Goal: Task Accomplishment & Management: Complete application form

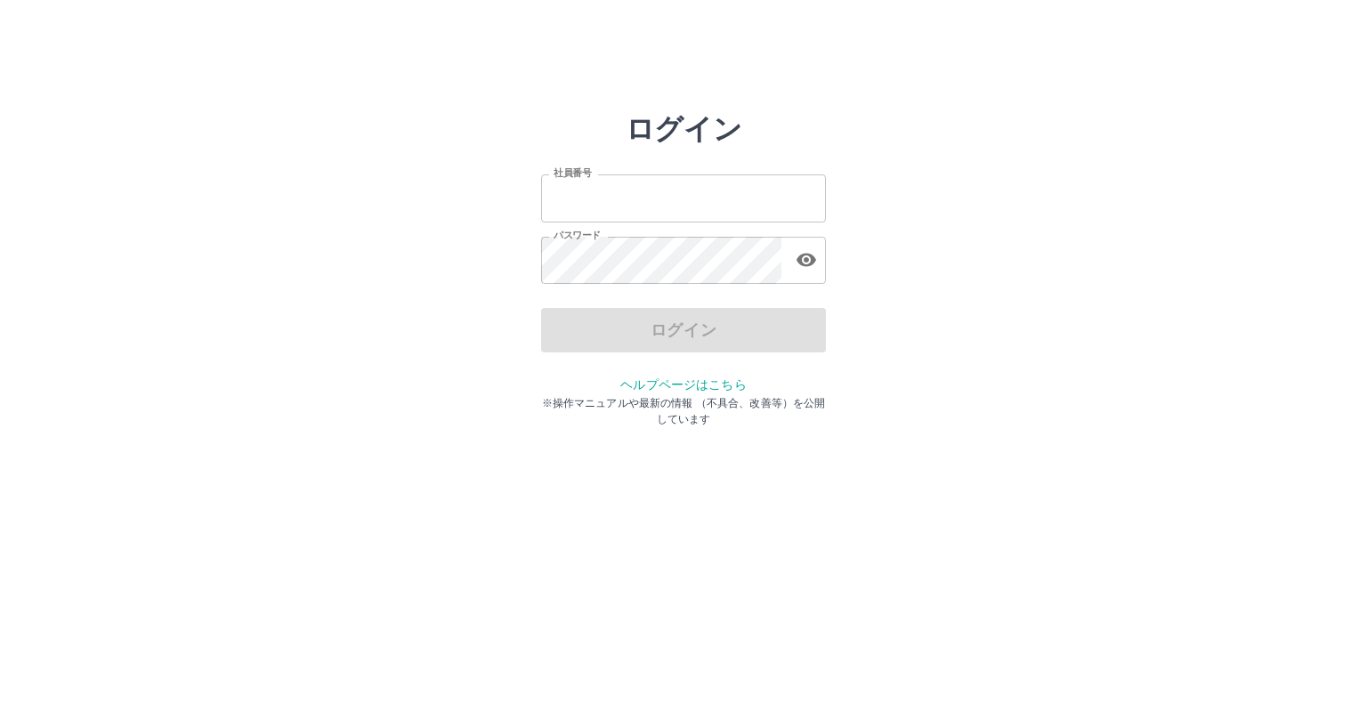
type input "*******"
click at [619, 336] on div "ログイン" at bounding box center [683, 330] width 285 height 44
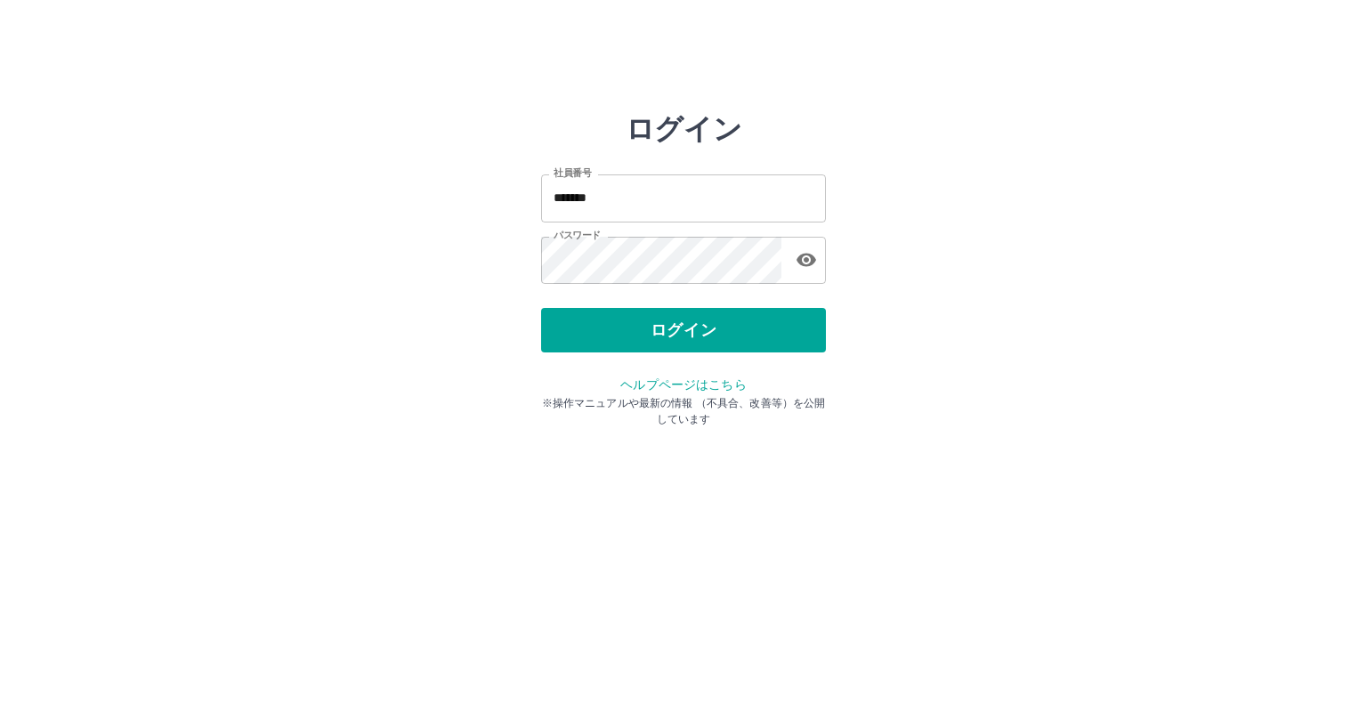
click at [619, 336] on button "ログイン" at bounding box center [683, 330] width 285 height 44
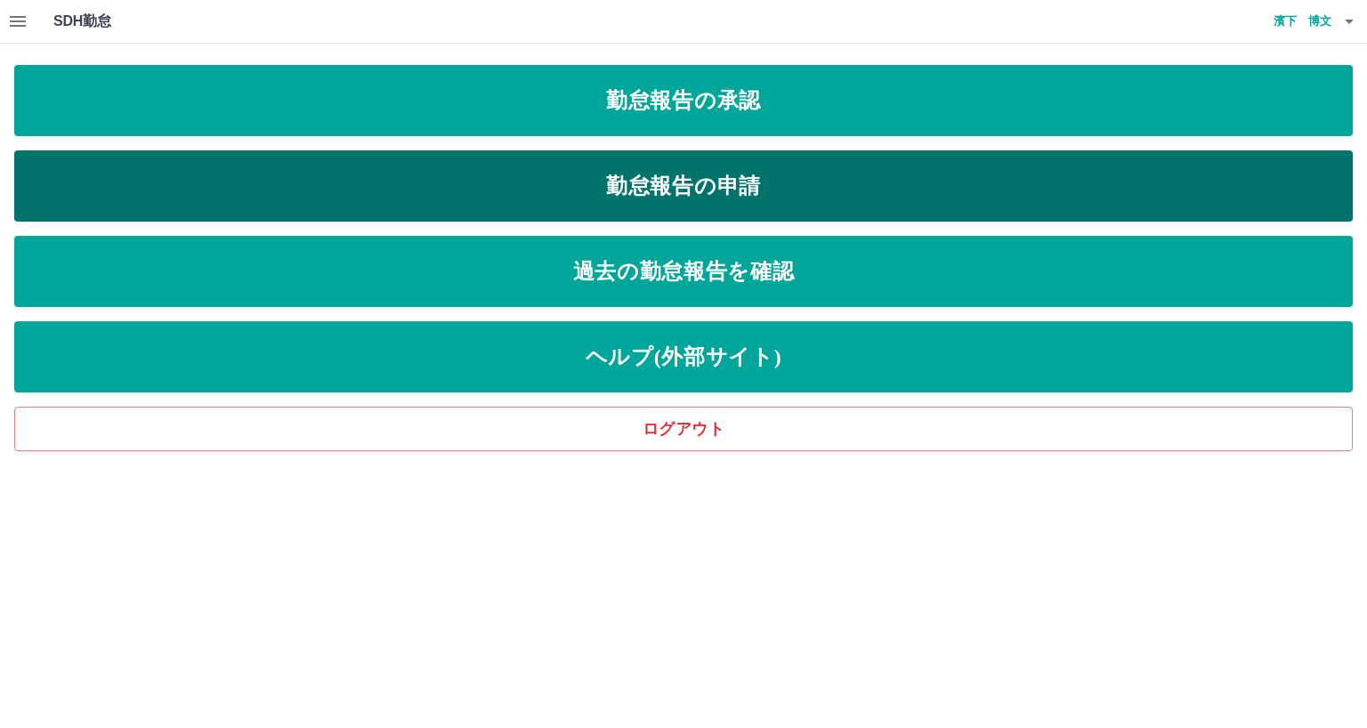
click at [608, 189] on link "勤怠報告の申請" at bounding box center [683, 185] width 1338 height 71
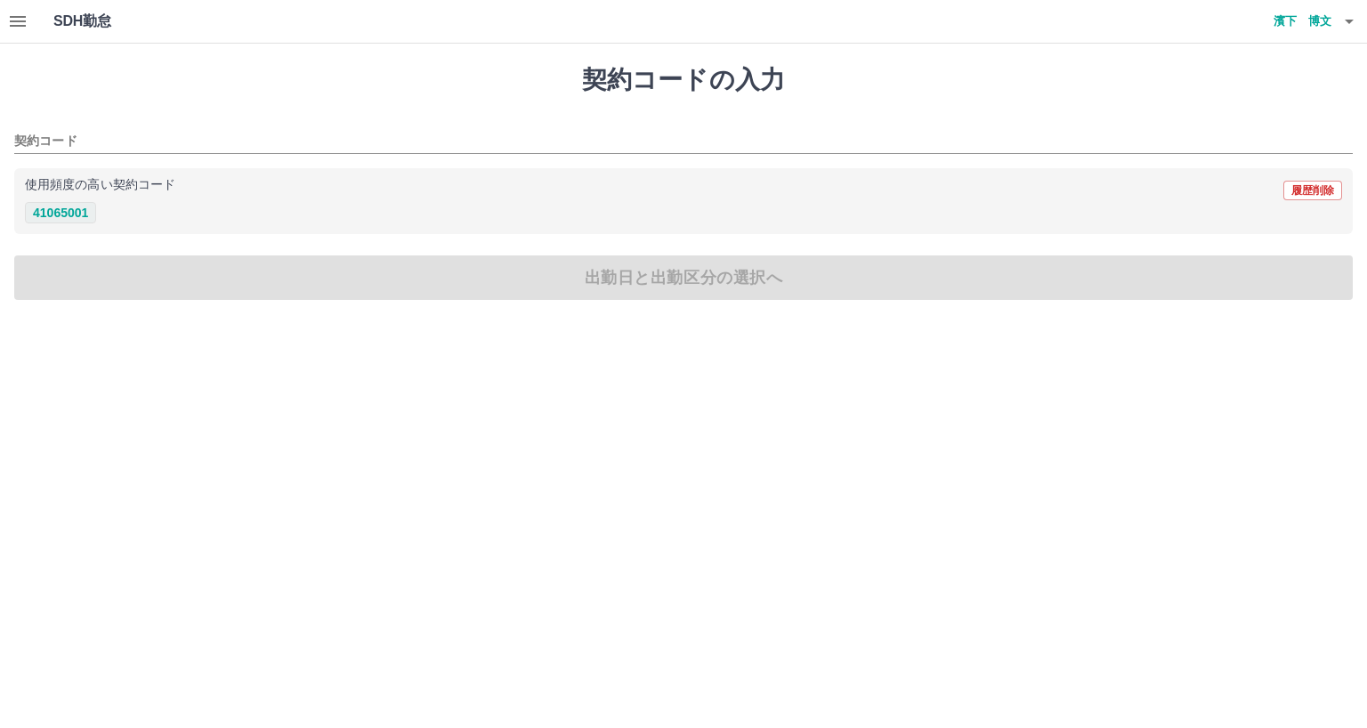
click at [74, 211] on button "41065001" at bounding box center [60, 212] width 71 height 21
type input "********"
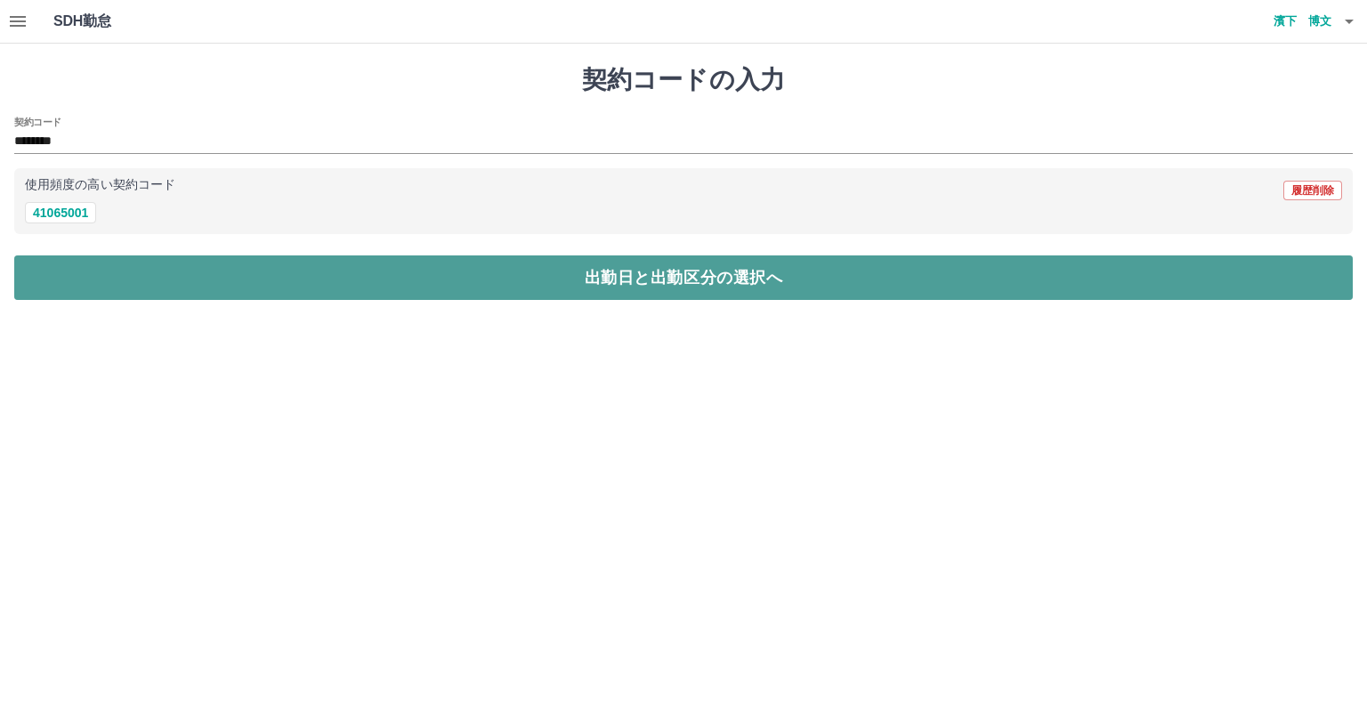
click at [72, 272] on button "出勤日と出勤区分の選択へ" at bounding box center [683, 277] width 1338 height 44
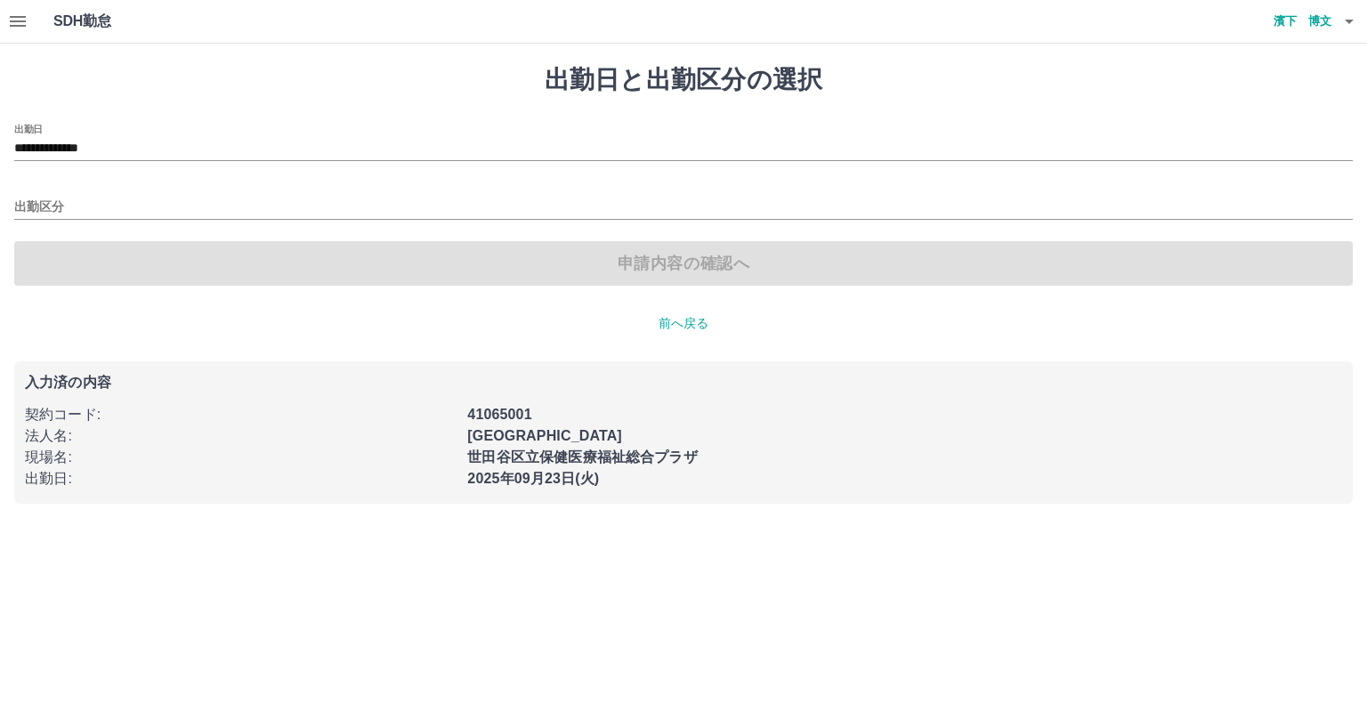
click at [68, 190] on div "出勤区分" at bounding box center [683, 200] width 1338 height 37
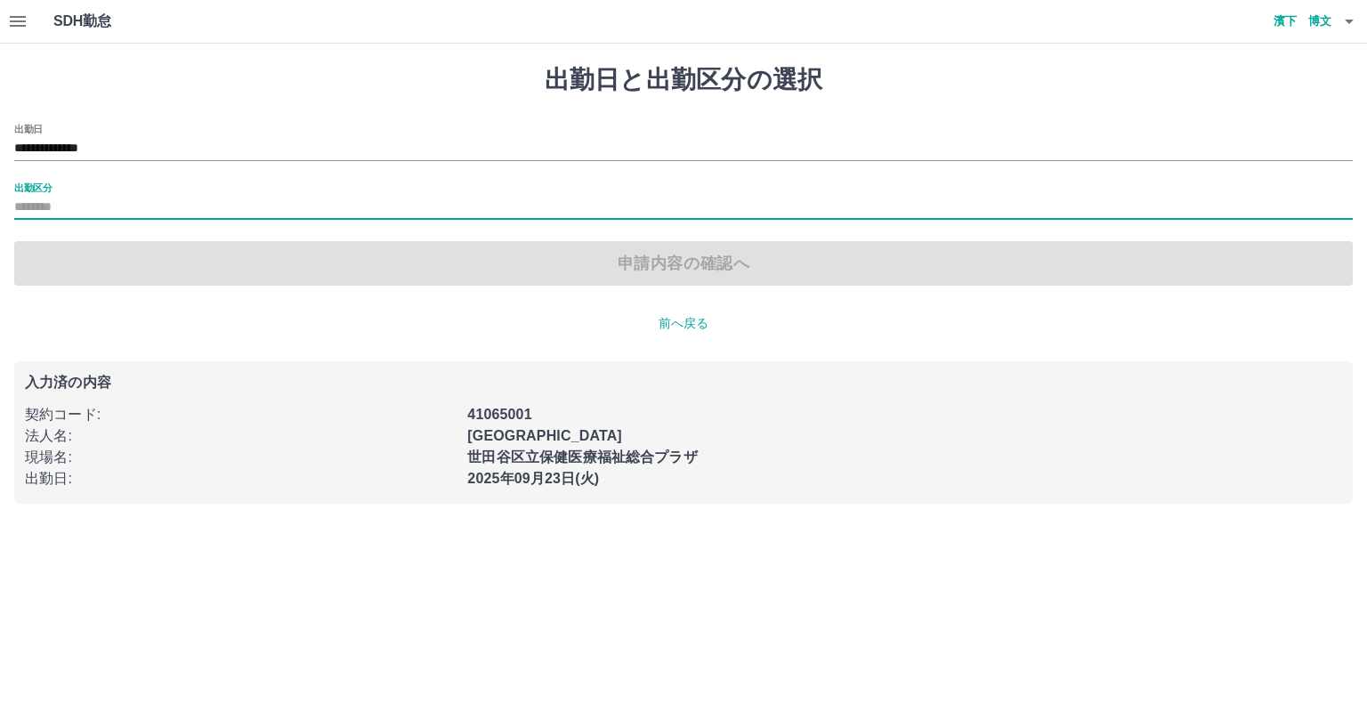
click at [68, 197] on input "出勤区分" at bounding box center [683, 208] width 1338 height 22
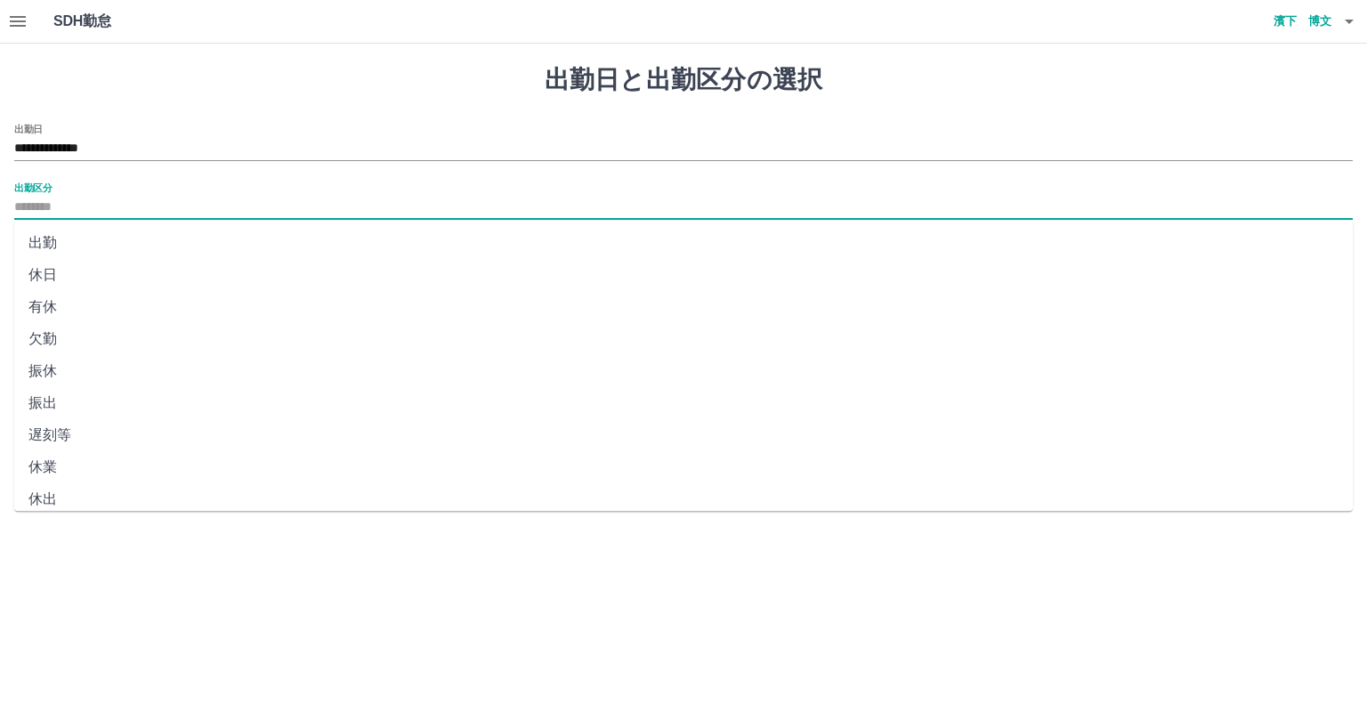
click at [43, 247] on li "出勤" at bounding box center [683, 243] width 1338 height 32
type input "**"
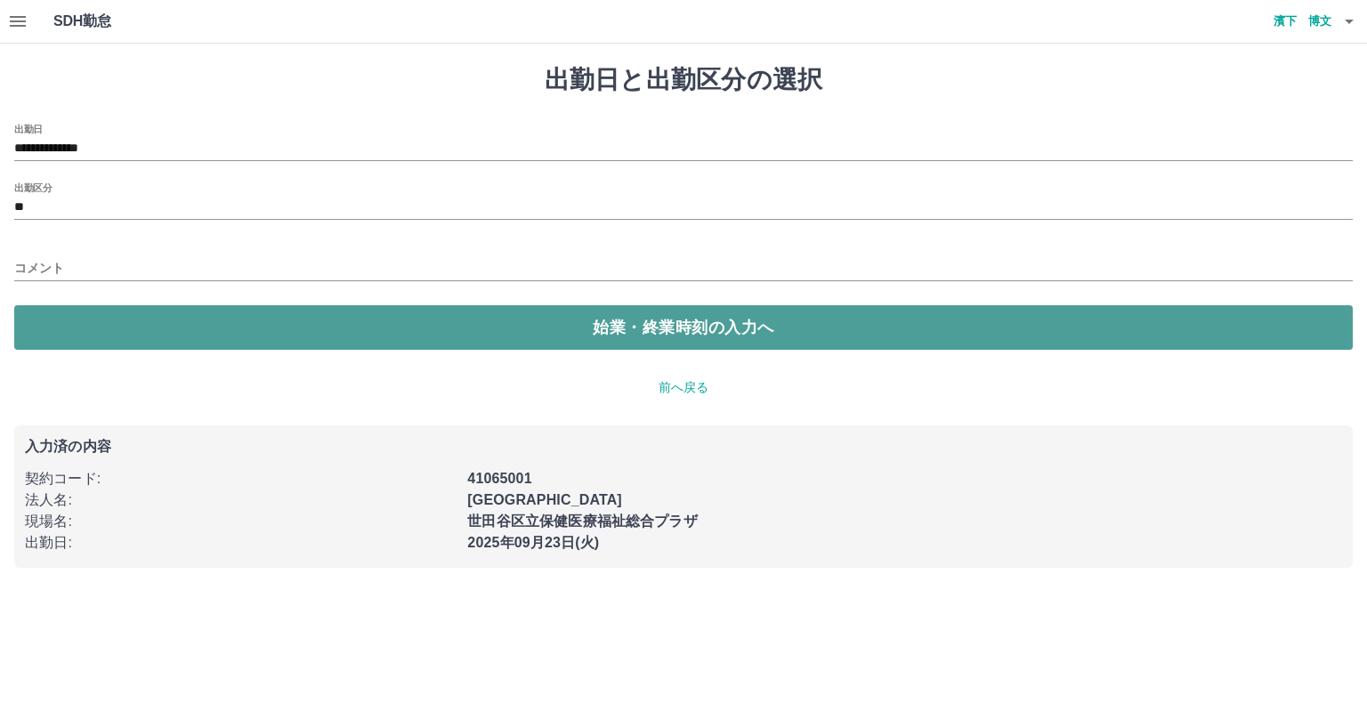
click at [88, 322] on button "始業・終業時刻の入力へ" at bounding box center [683, 327] width 1338 height 44
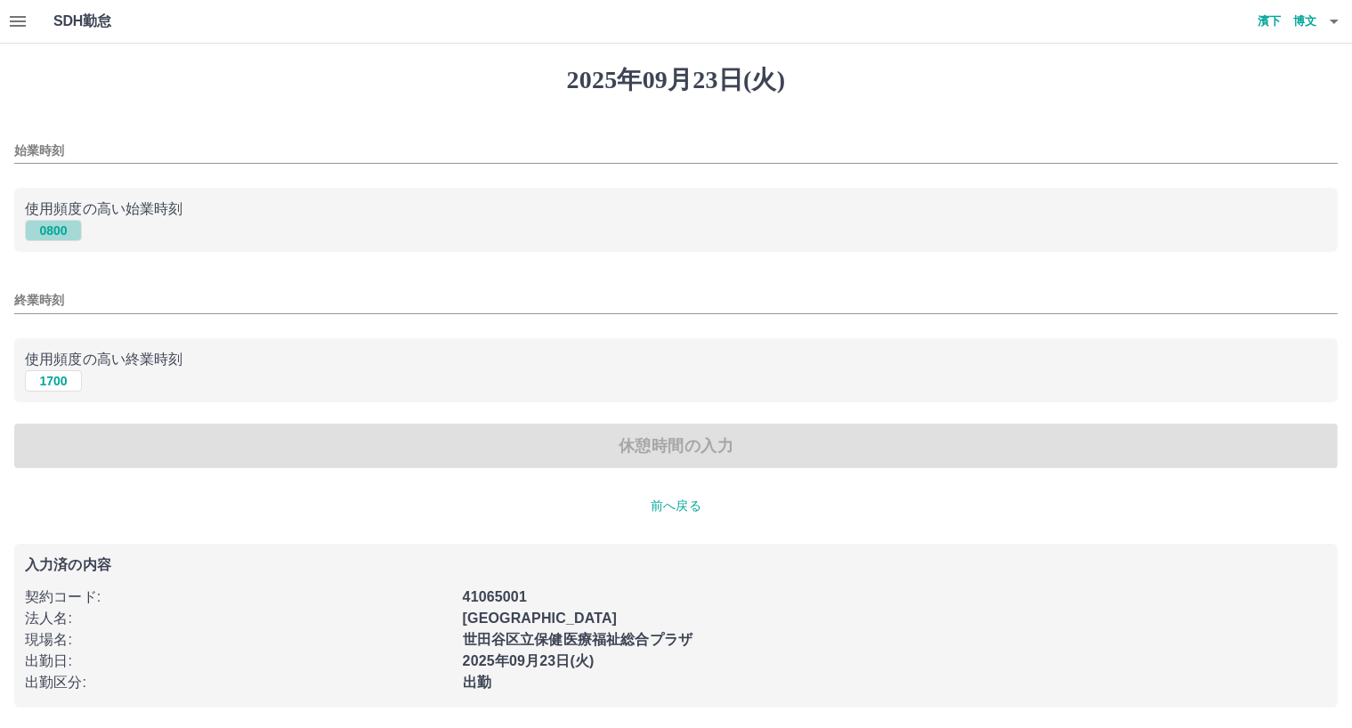
click at [61, 231] on button "0800" at bounding box center [53, 230] width 57 height 21
type input "****"
click at [61, 375] on button "1700" at bounding box center [53, 380] width 57 height 21
type input "****"
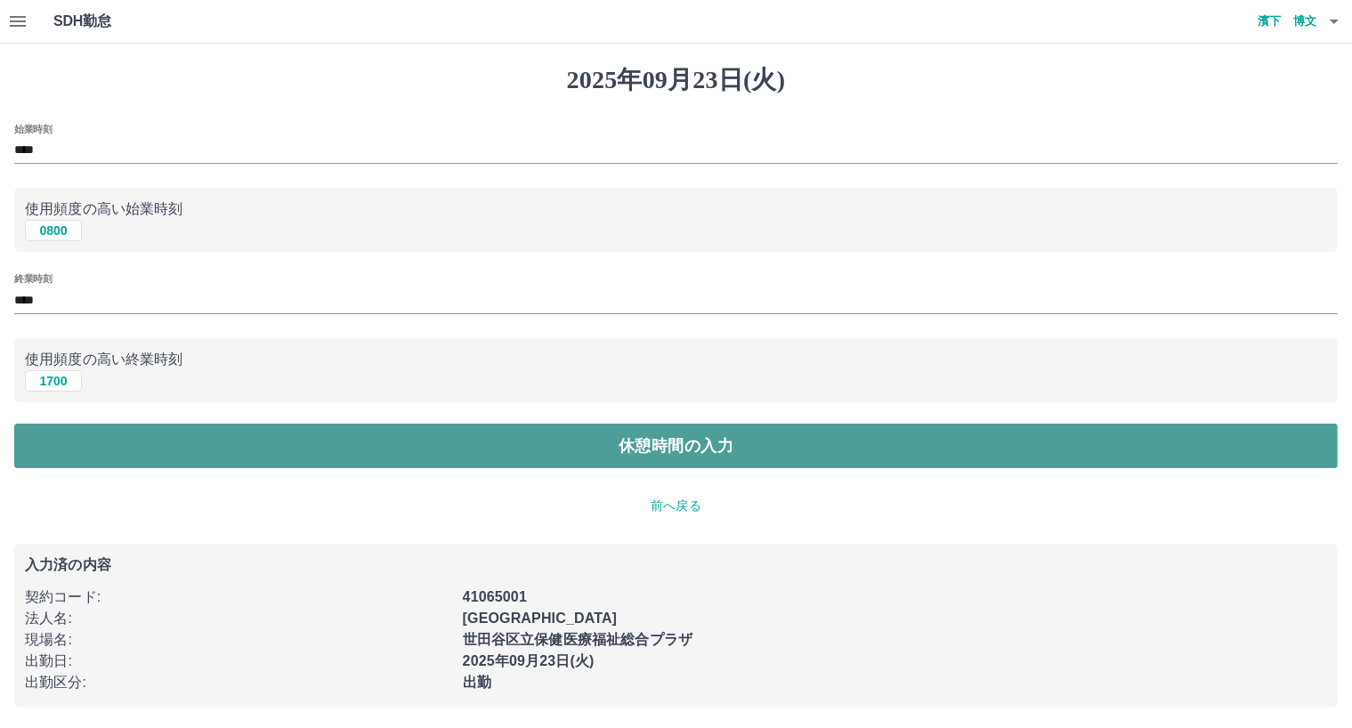
click at [61, 441] on button "休憩時間の入力" at bounding box center [675, 446] width 1323 height 44
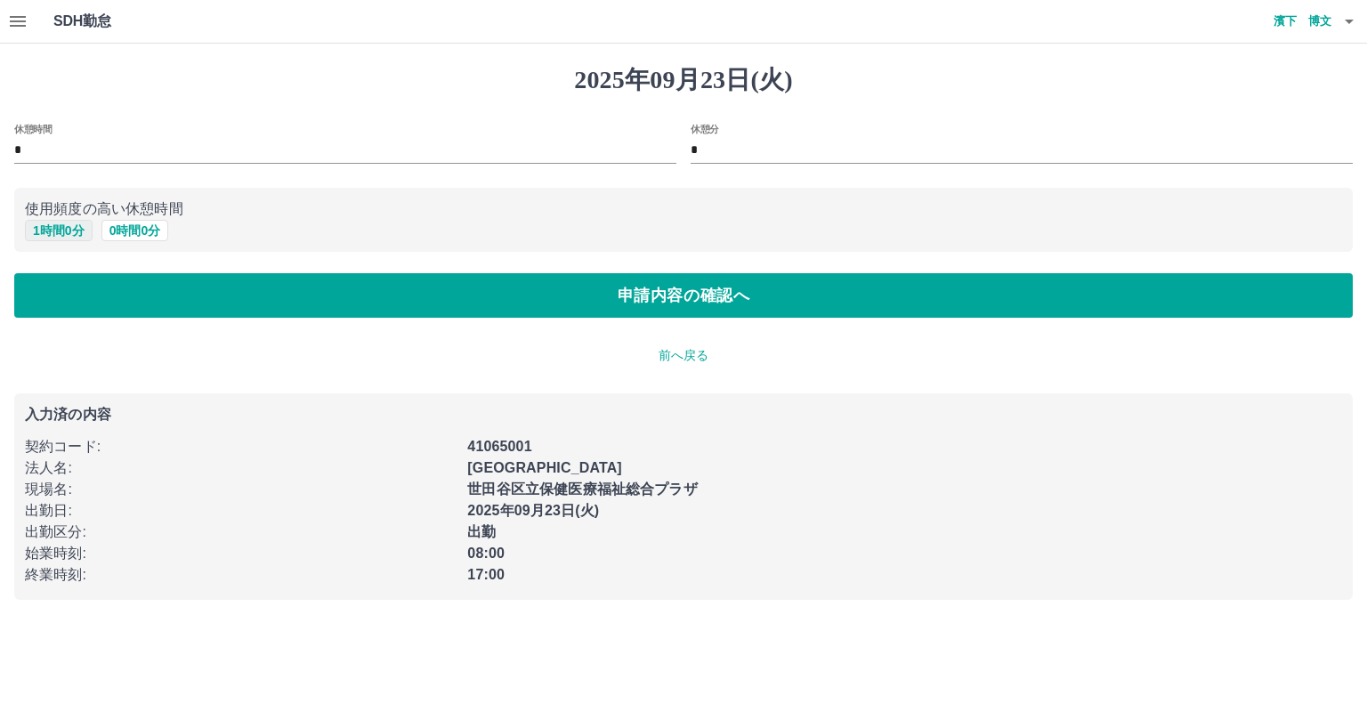
click at [53, 230] on button "1 時間 0 分" at bounding box center [59, 230] width 68 height 21
type input "*"
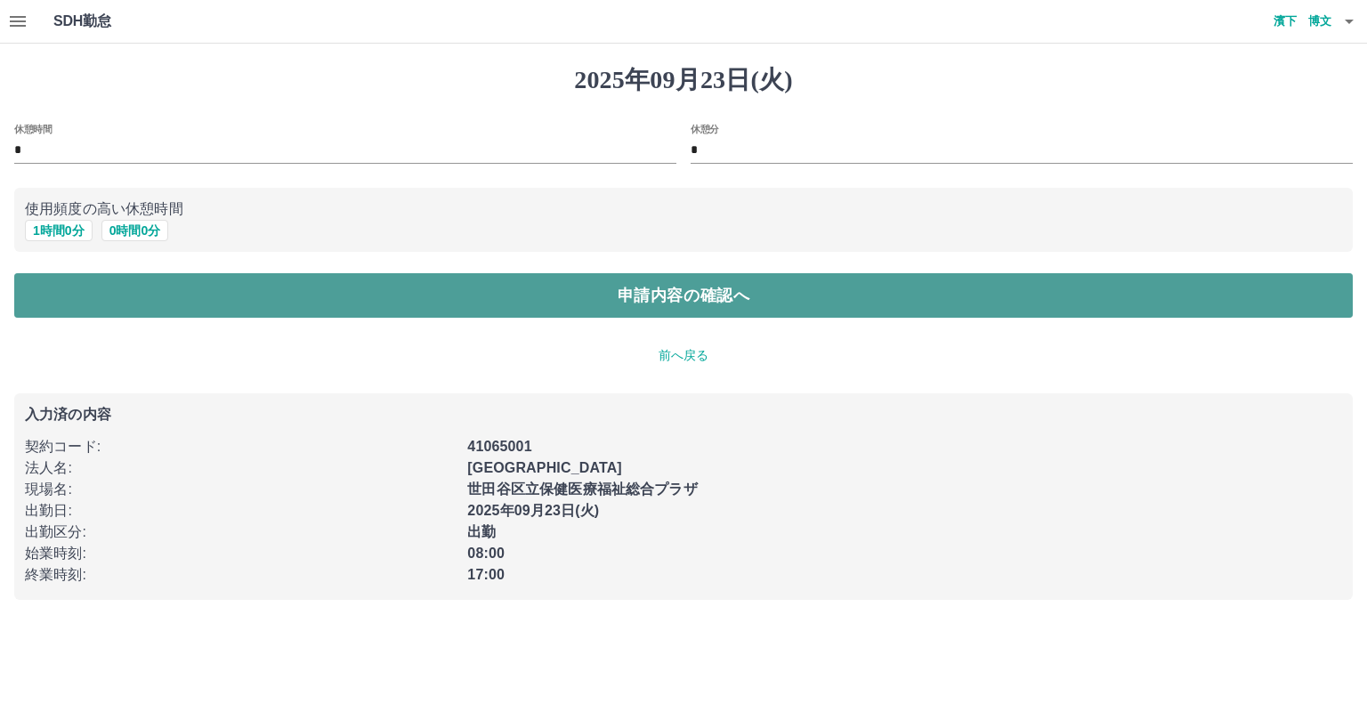
click at [76, 303] on button "申請内容の確認へ" at bounding box center [683, 295] width 1338 height 44
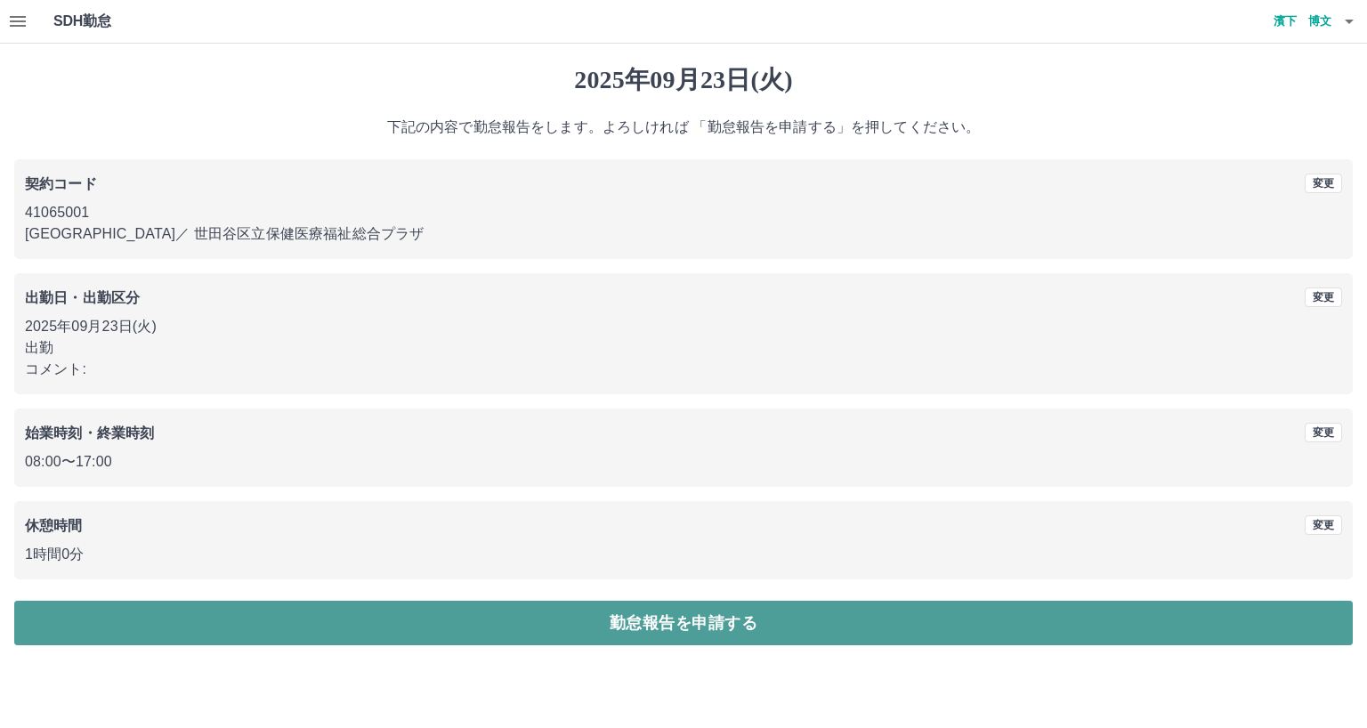
click at [135, 609] on button "勤怠報告を申請する" at bounding box center [683, 623] width 1338 height 44
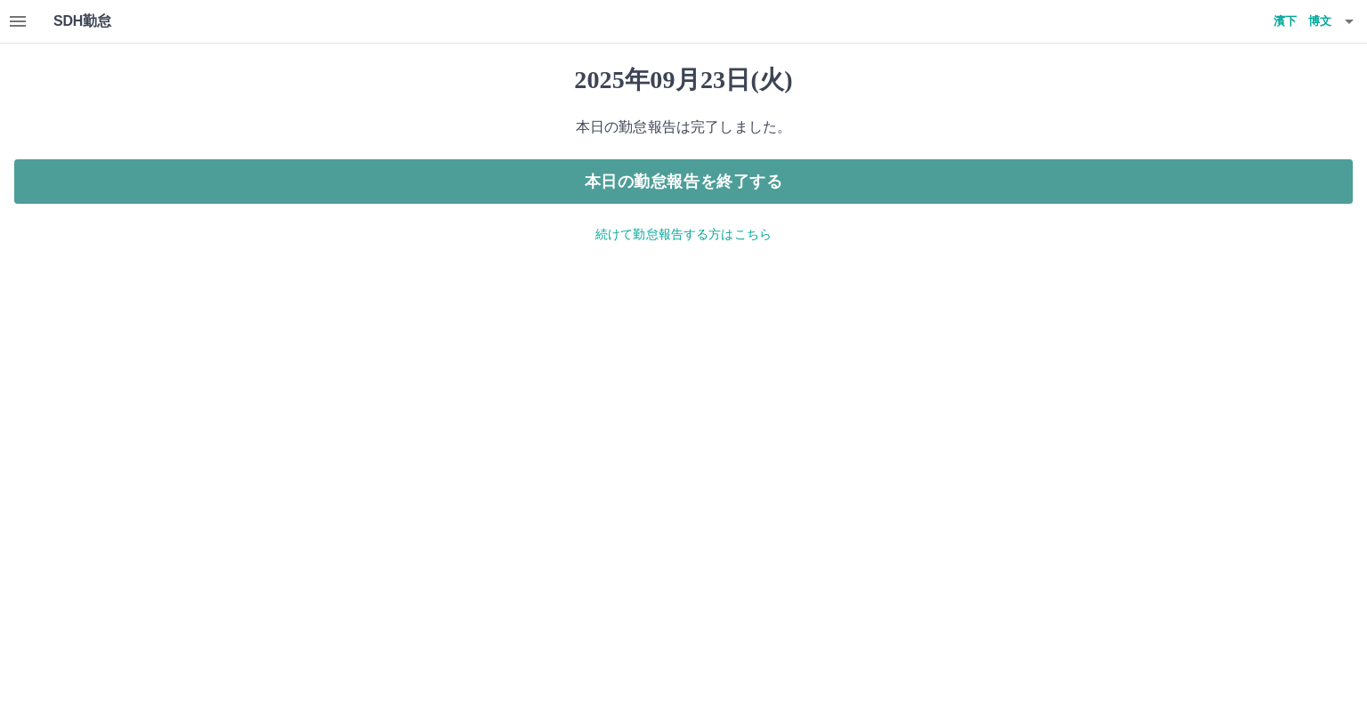
click at [611, 172] on button "本日の勤怠報告を終了する" at bounding box center [683, 181] width 1338 height 44
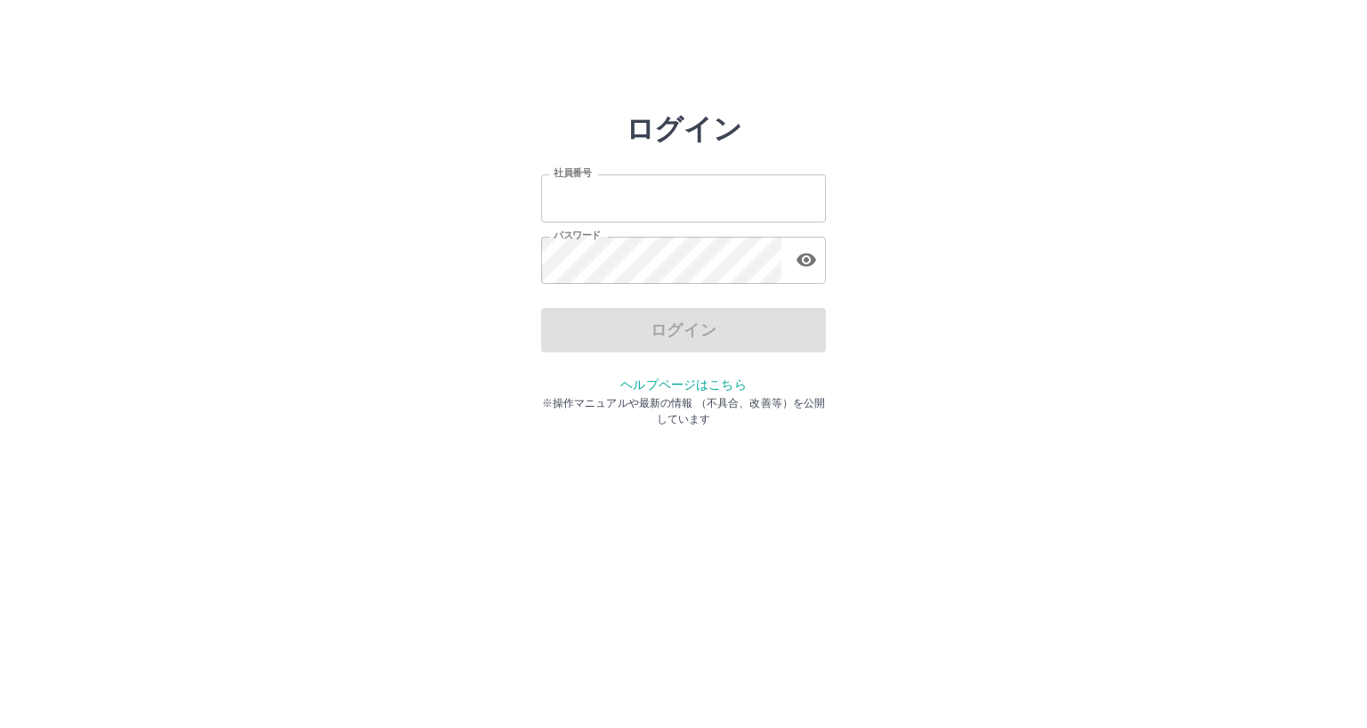
type input "*******"
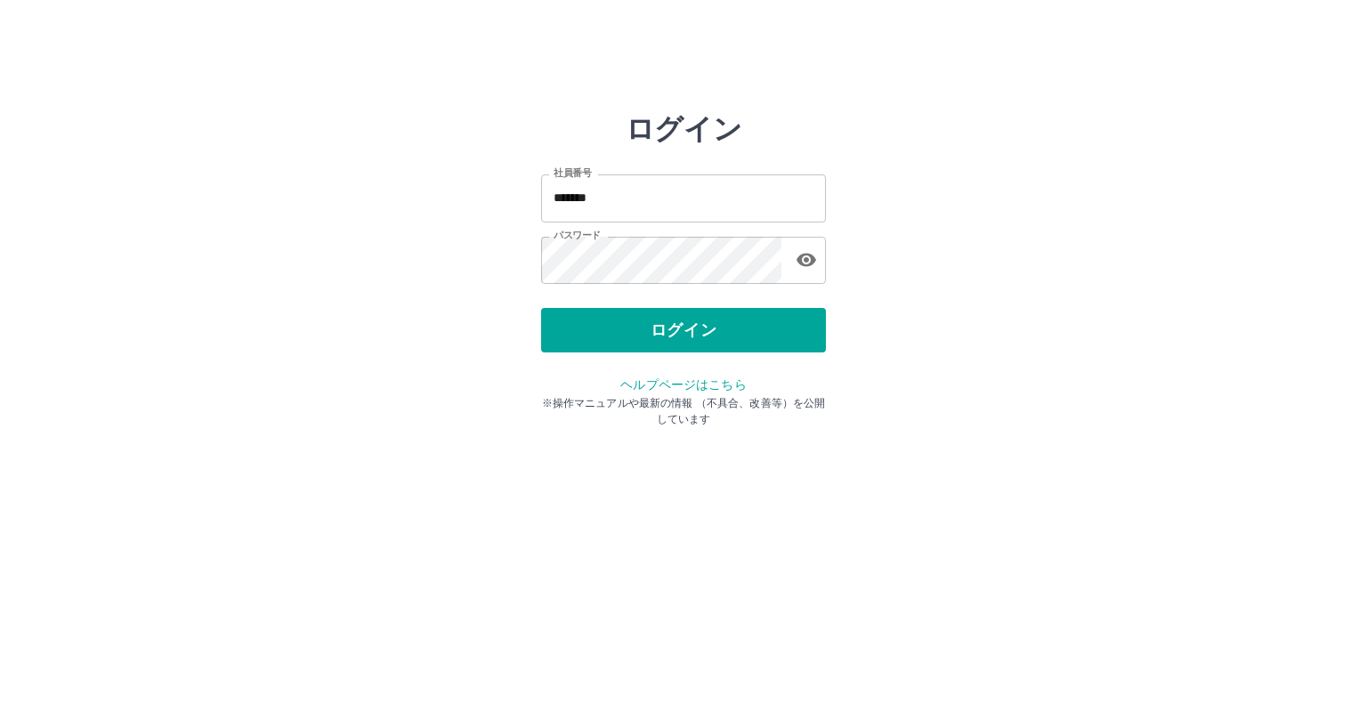
click at [623, 326] on div "ログイン" at bounding box center [683, 330] width 285 height 44
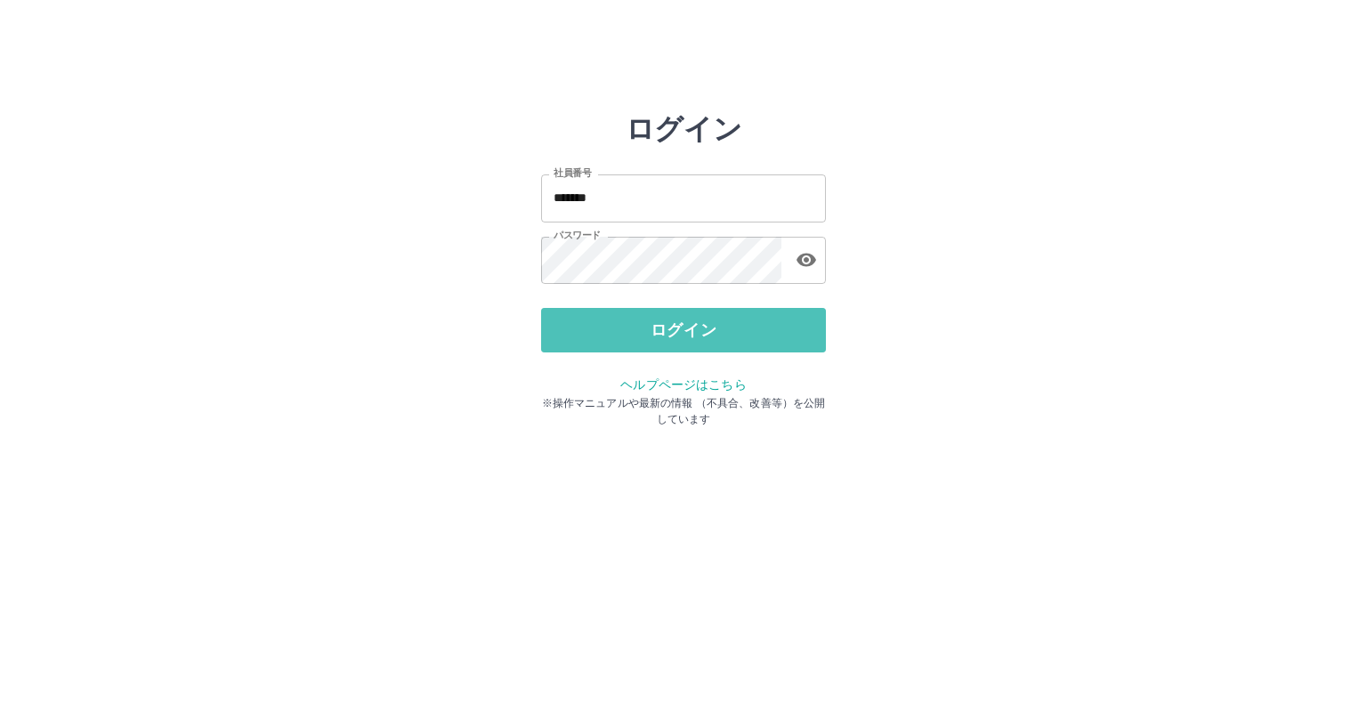
click at [623, 326] on button "ログイン" at bounding box center [683, 330] width 285 height 44
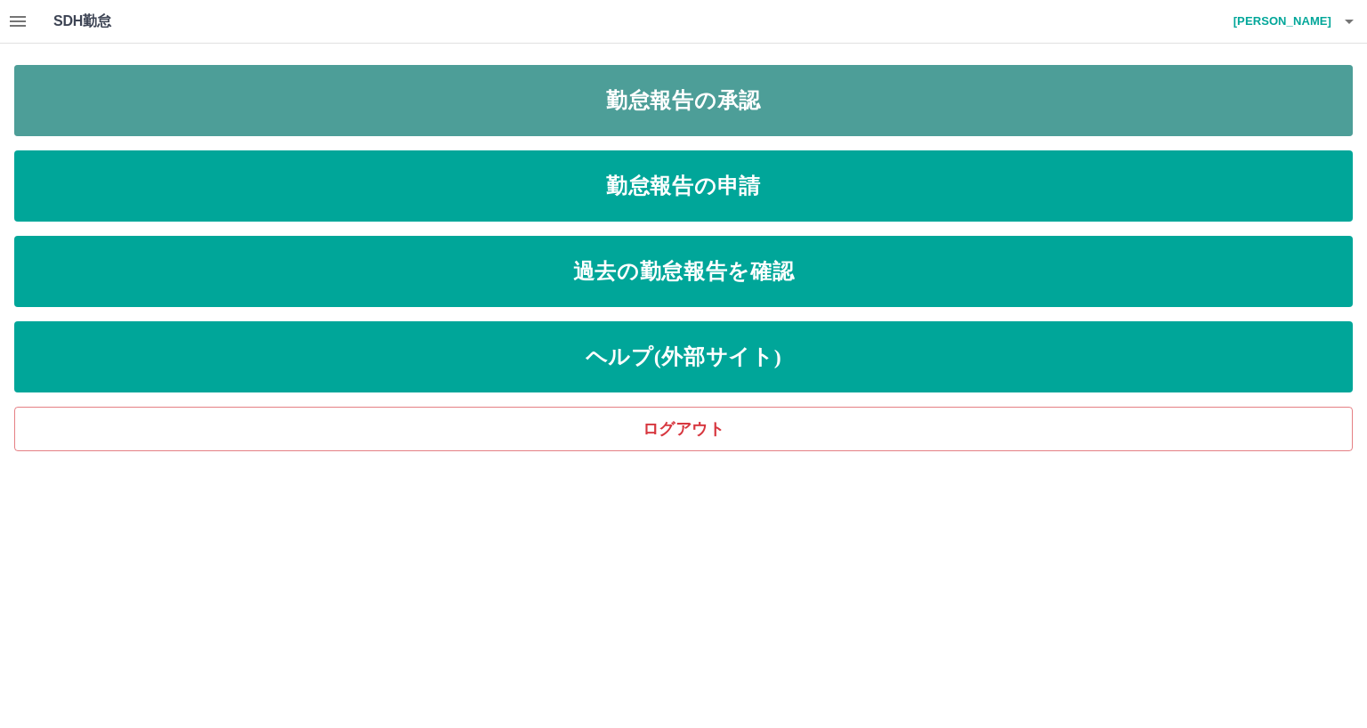
click at [690, 90] on link "勤怠報告の承認" at bounding box center [683, 100] width 1338 height 71
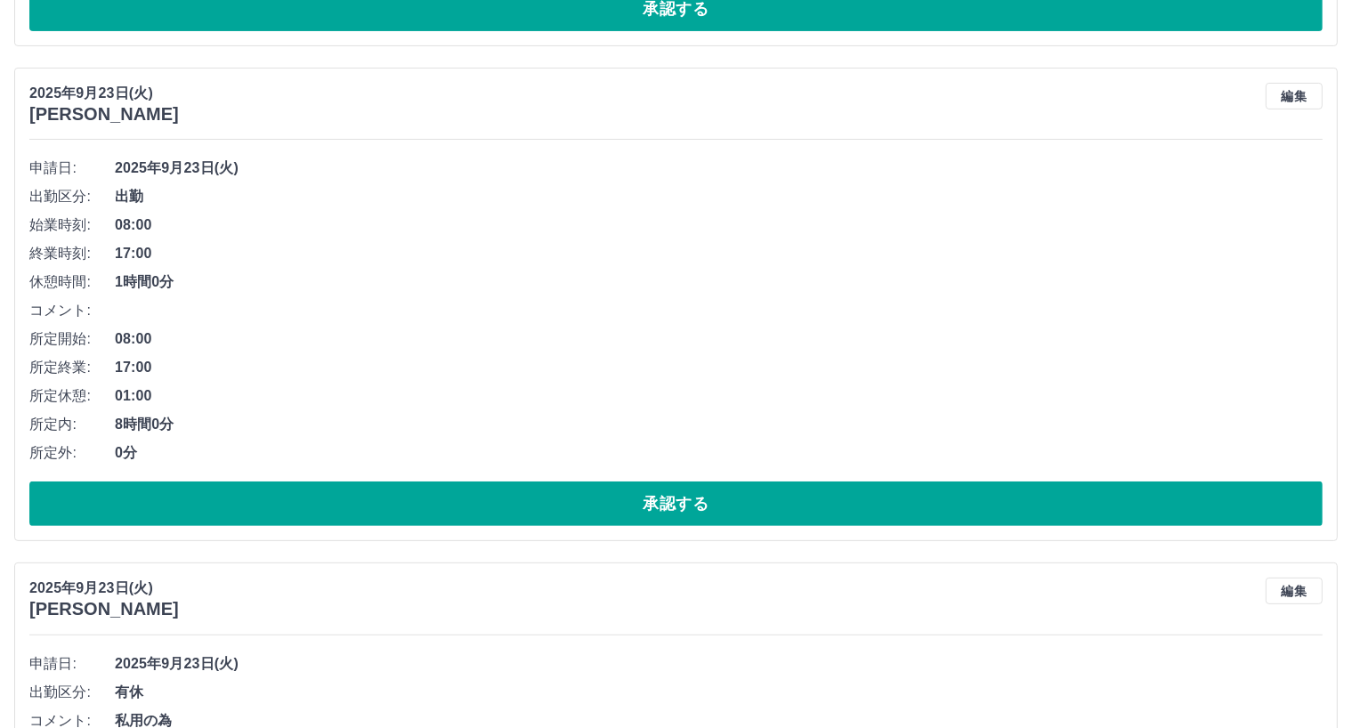
scroll to position [436, 0]
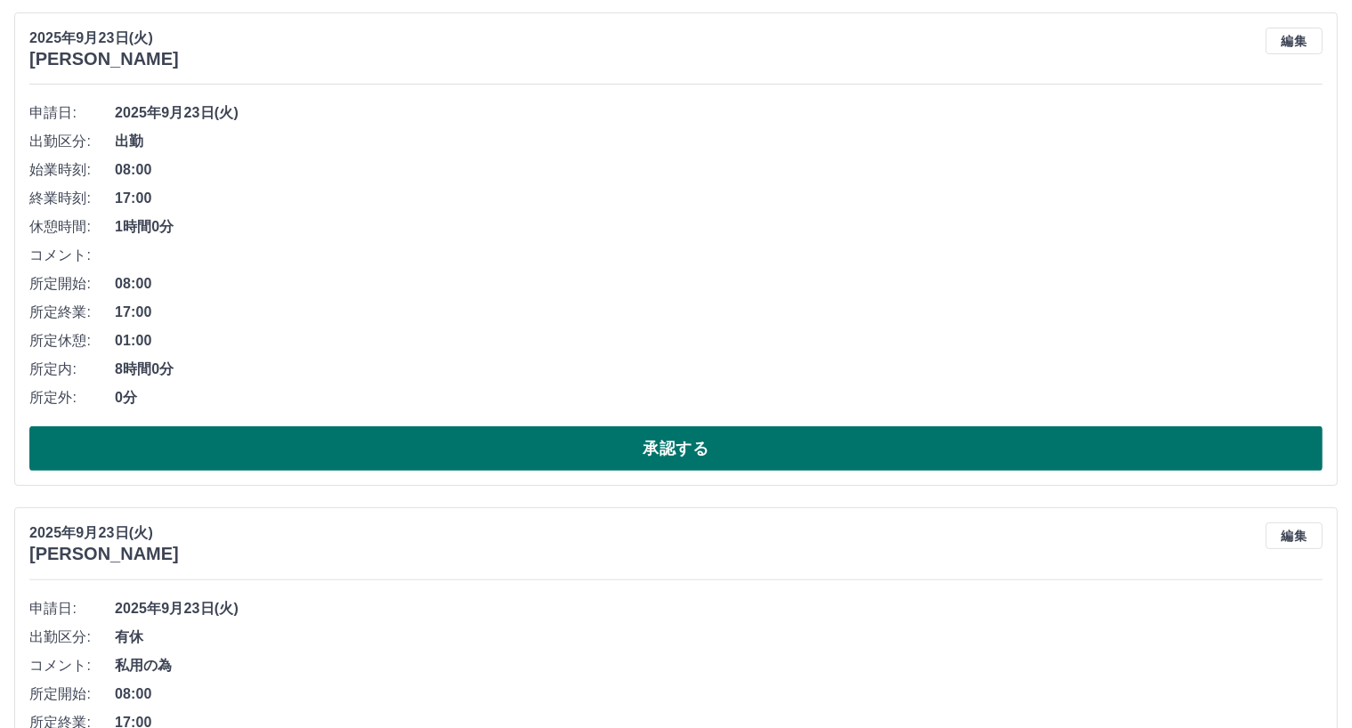
click at [863, 447] on button "承認する" at bounding box center [675, 448] width 1293 height 44
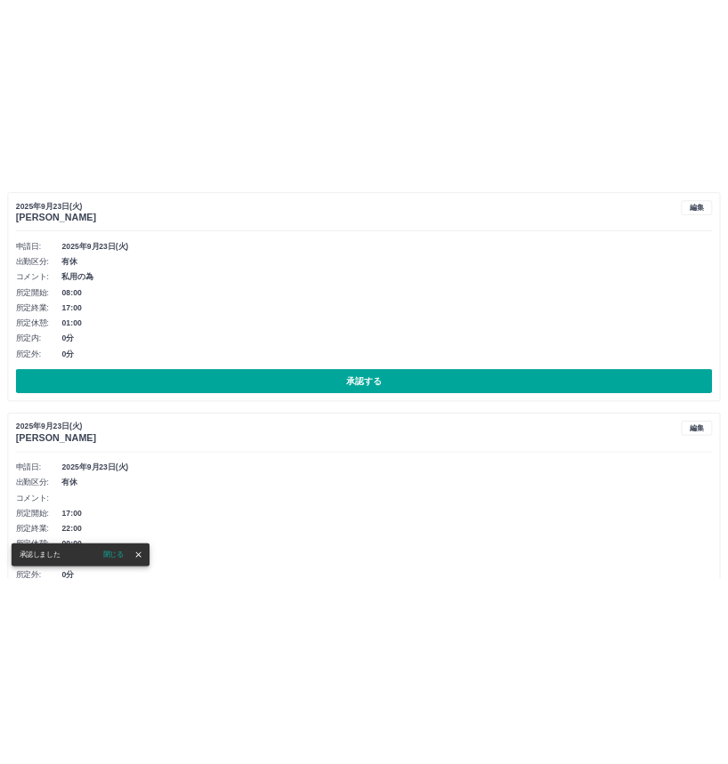
scroll to position [0, 0]
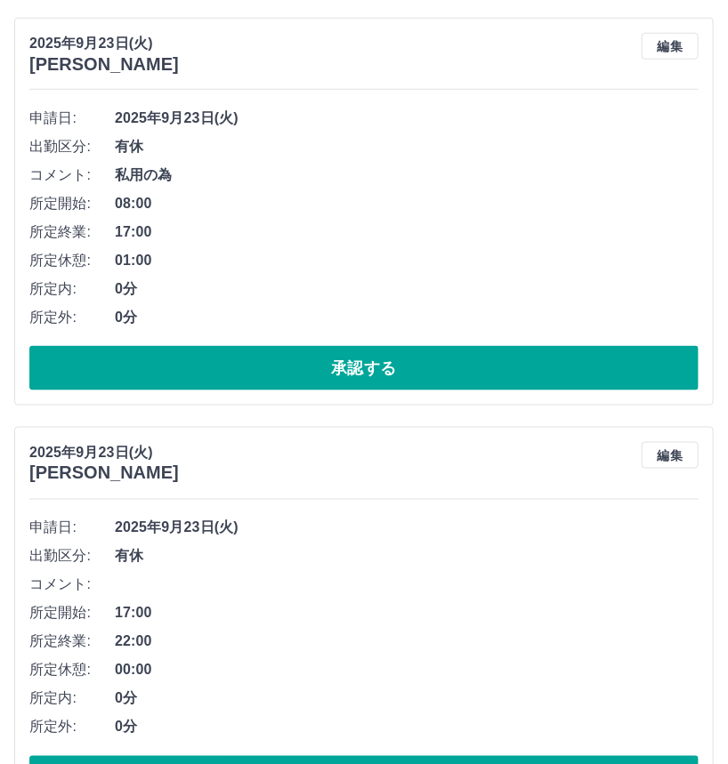
scroll to position [449, 0]
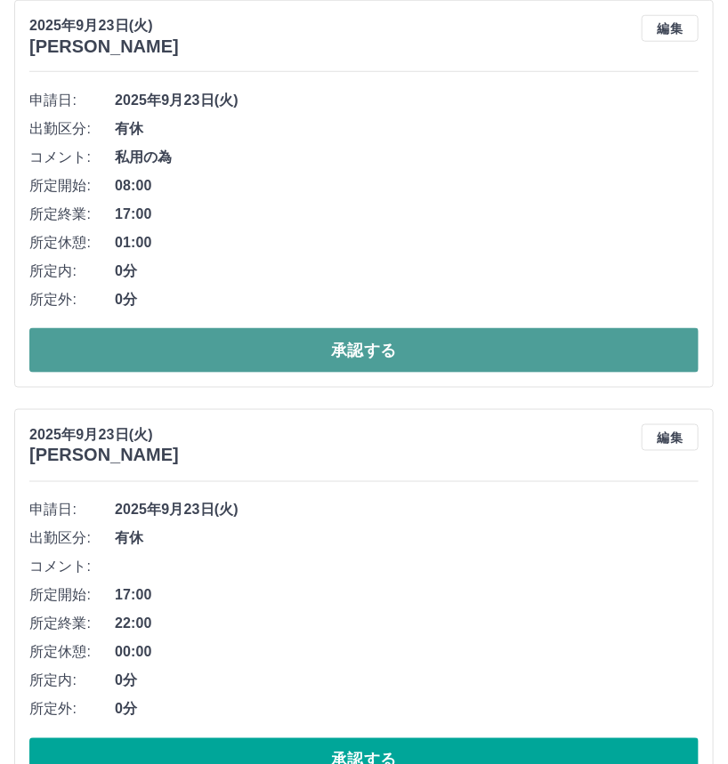
click at [505, 341] on button "承認する" at bounding box center [363, 350] width 669 height 44
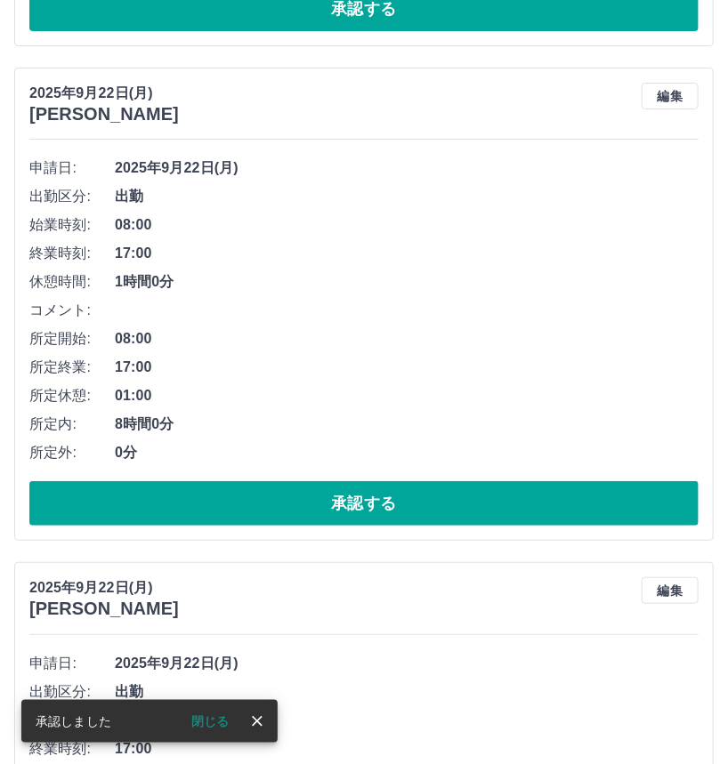
scroll to position [1823, 0]
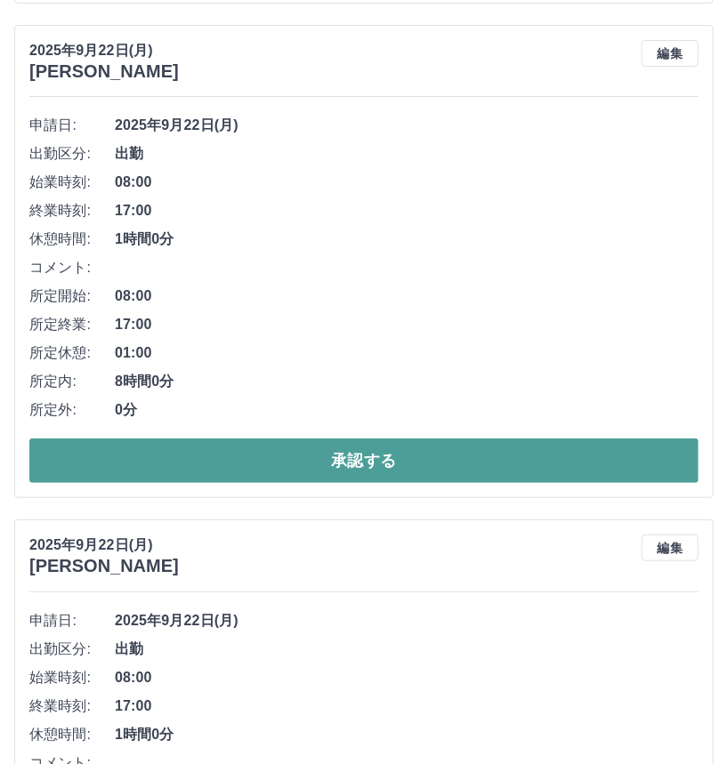
click at [566, 460] on button "承認する" at bounding box center [363, 461] width 669 height 44
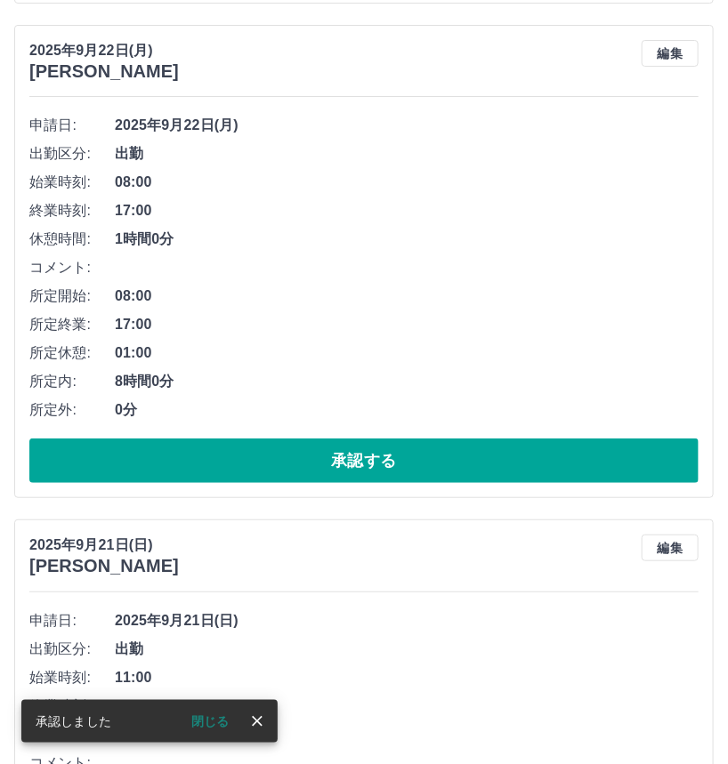
scroll to position [1840, 0]
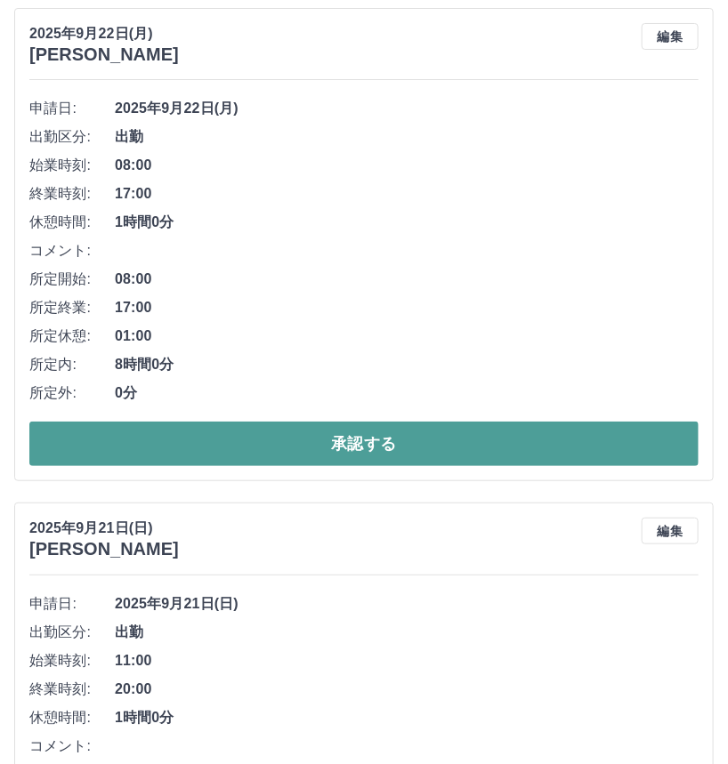
click at [614, 441] on button "承認する" at bounding box center [363, 444] width 669 height 44
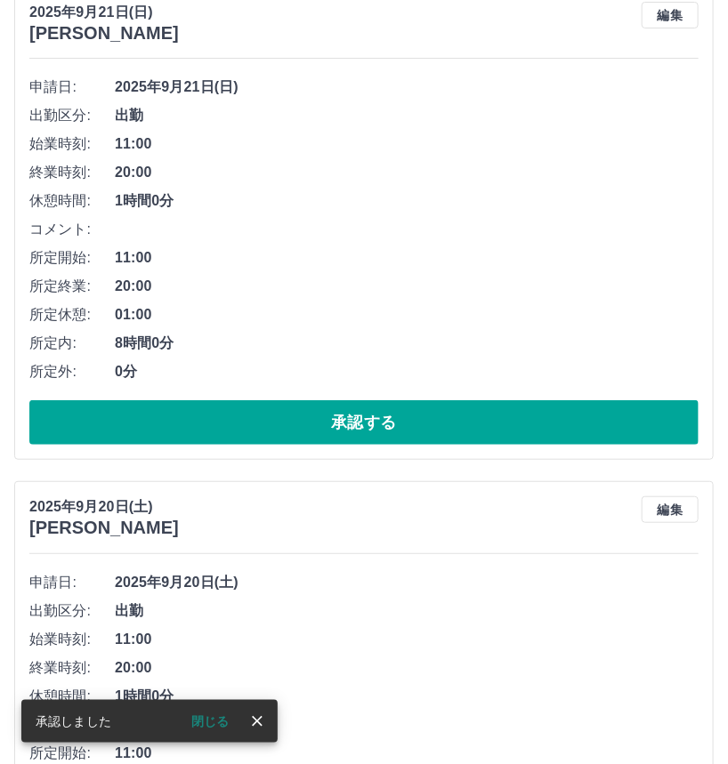
scroll to position [1917, 0]
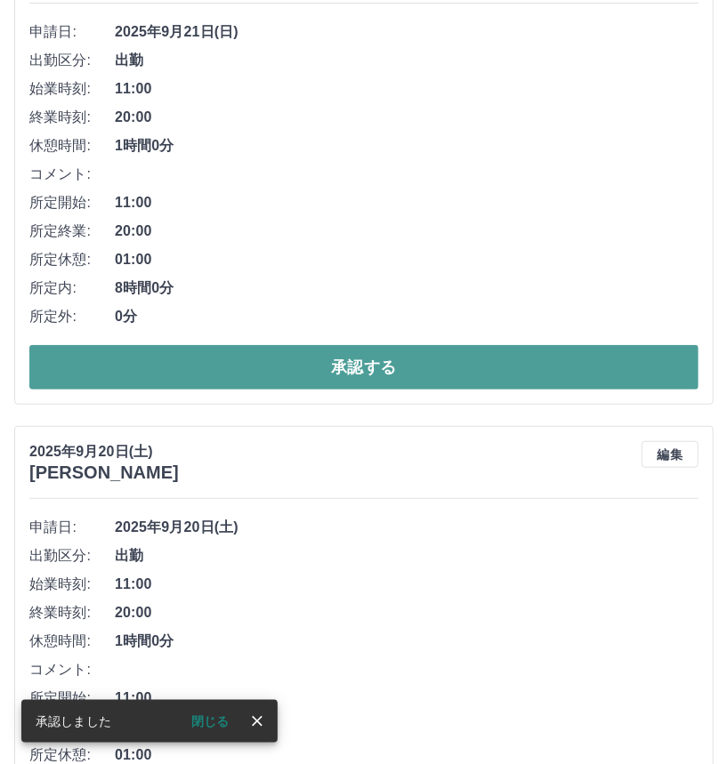
click at [448, 359] on button "承認する" at bounding box center [363, 367] width 669 height 44
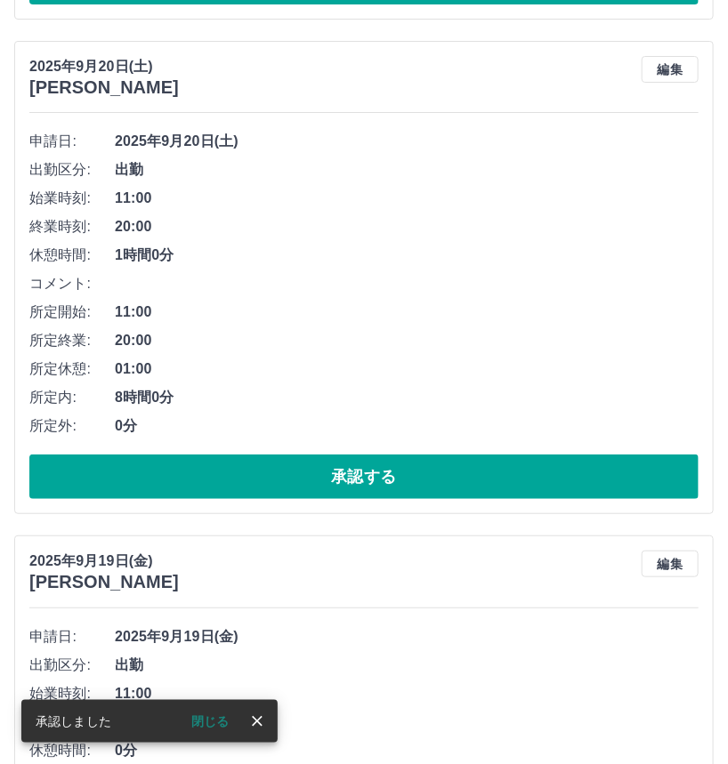
scroll to position [1823, 0]
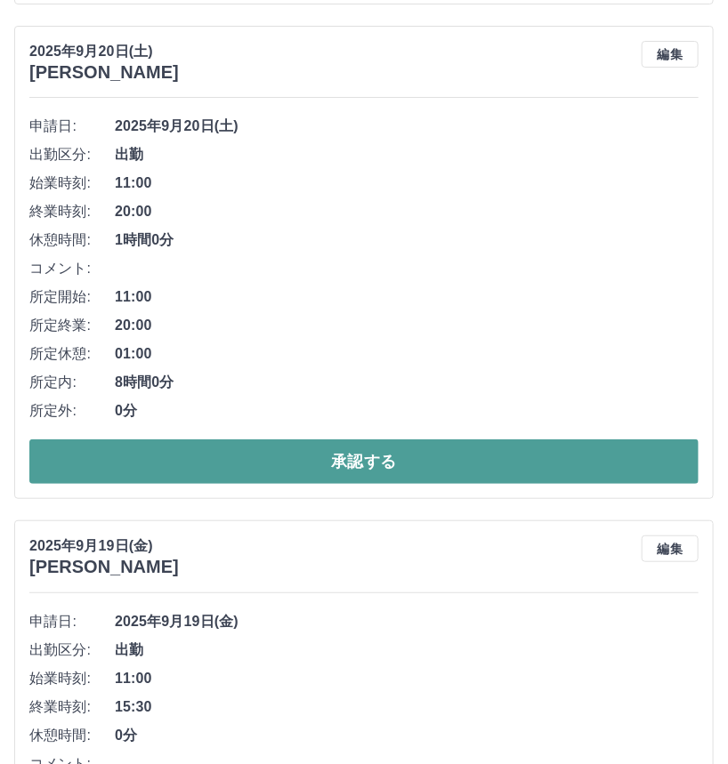
click at [393, 458] on button "承認する" at bounding box center [363, 462] width 669 height 44
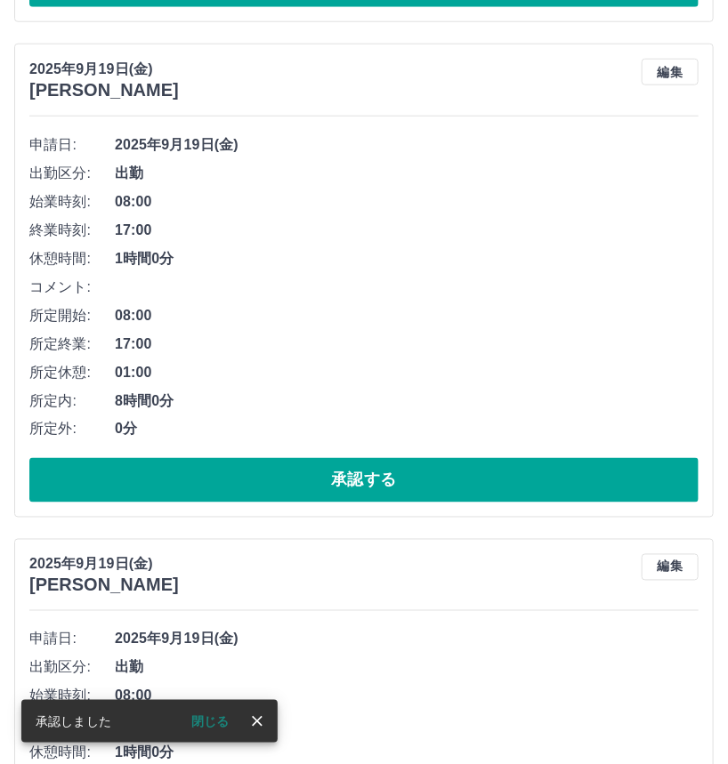
scroll to position [2322, 0]
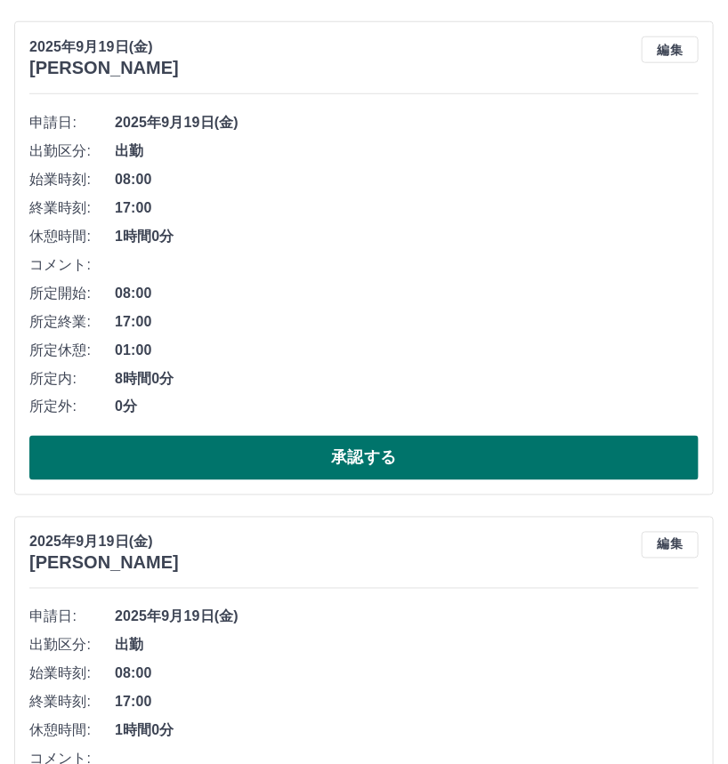
click at [545, 457] on button "承認する" at bounding box center [363, 458] width 669 height 44
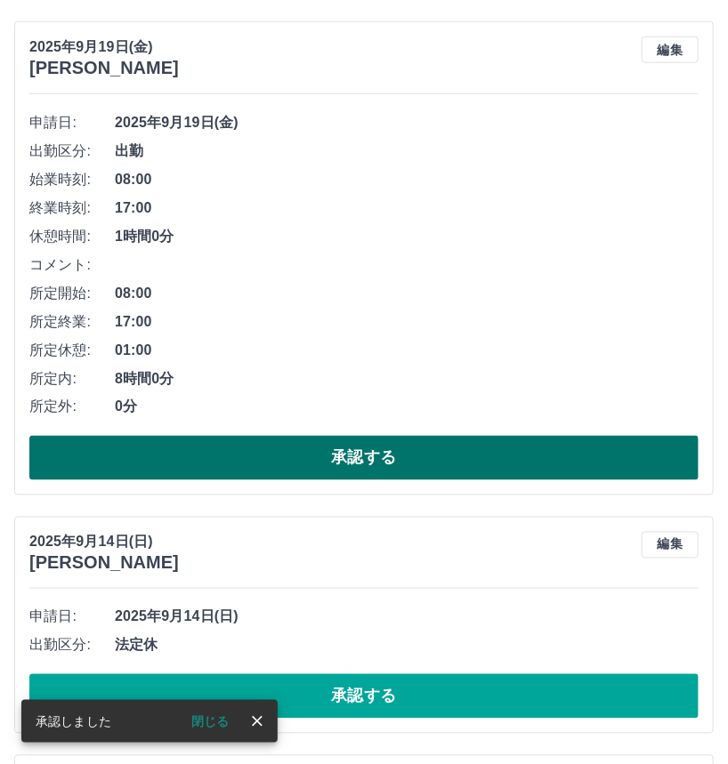
click at [437, 457] on button "承認する" at bounding box center [363, 458] width 669 height 44
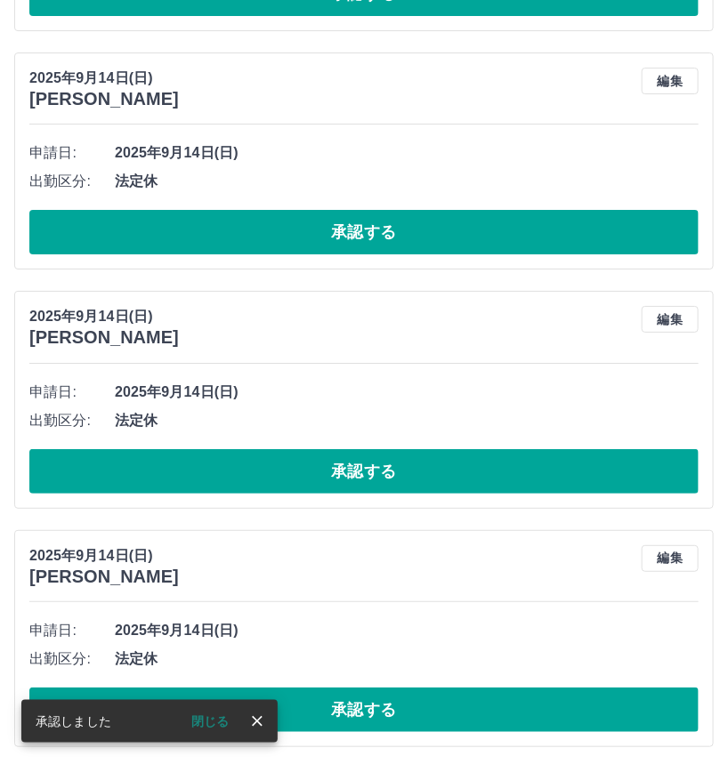
scroll to position [3492, 0]
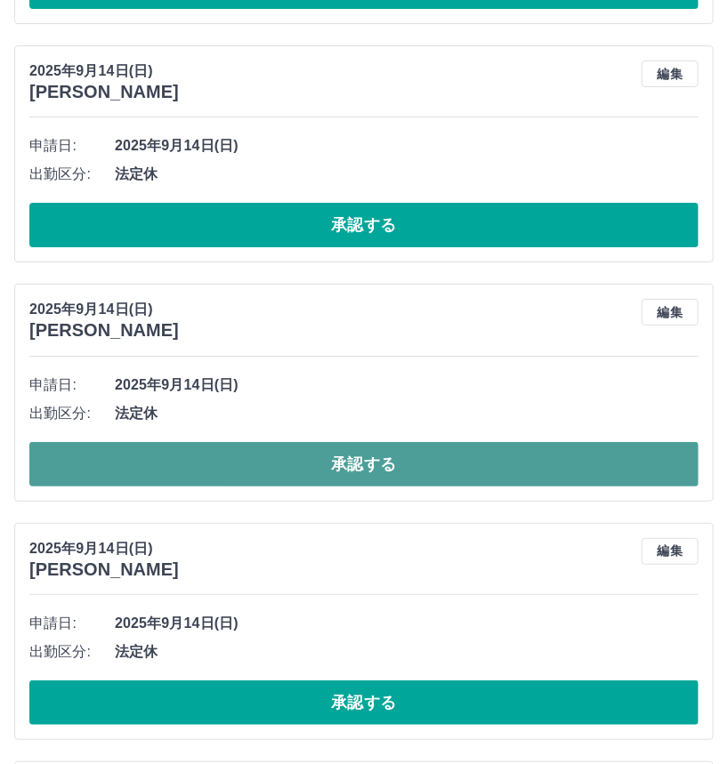
click at [530, 450] on button "承認する" at bounding box center [363, 464] width 669 height 44
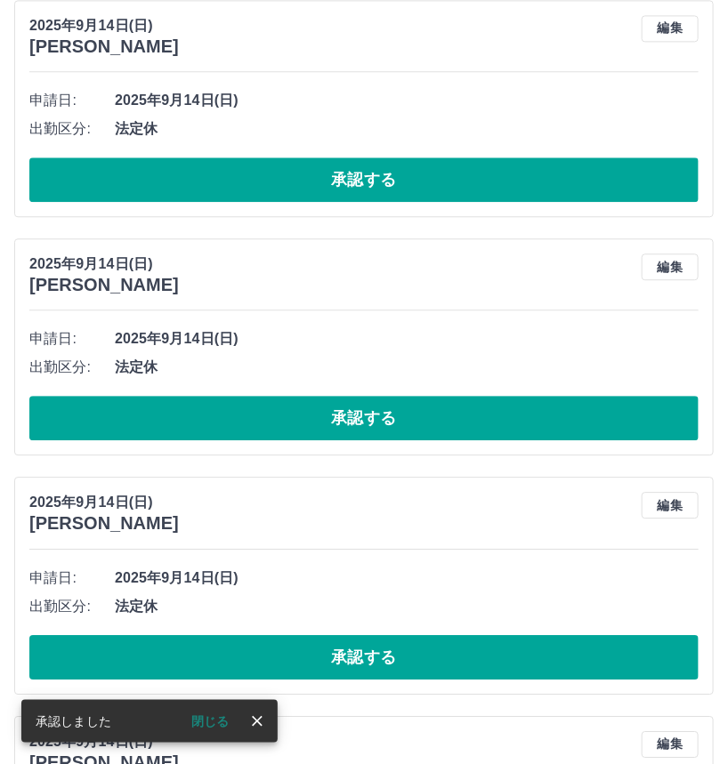
scroll to position [4766, 0]
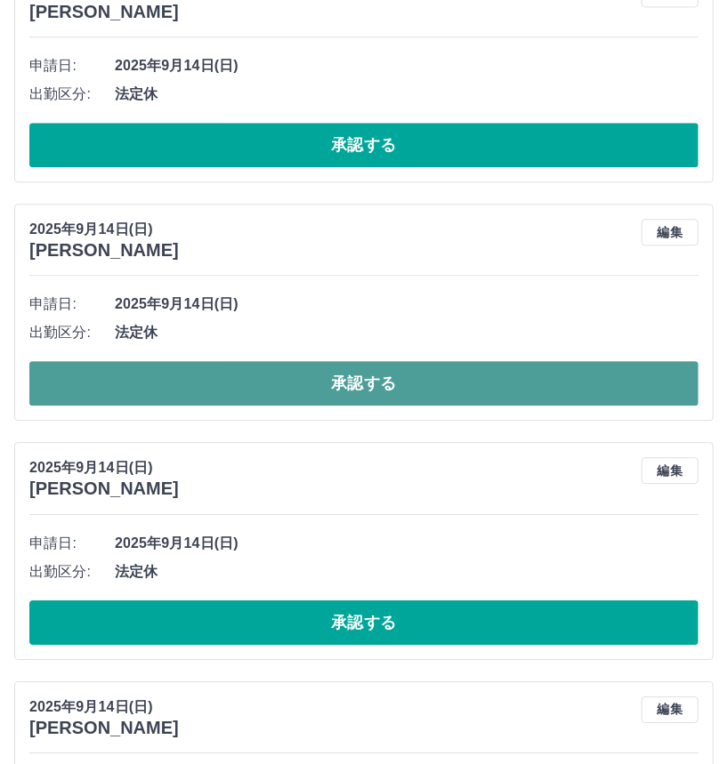
click at [547, 385] on button "承認する" at bounding box center [363, 383] width 669 height 44
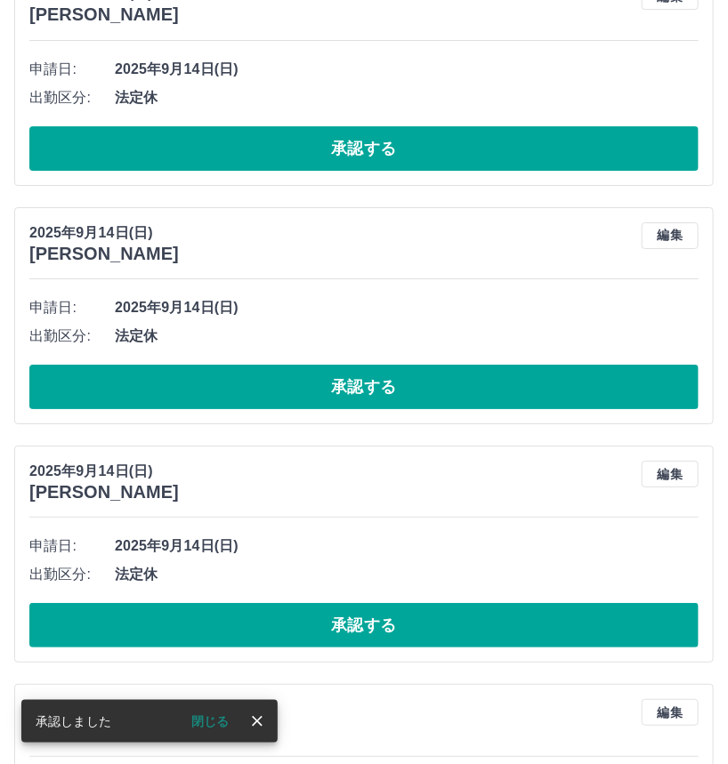
scroll to position [5247, 0]
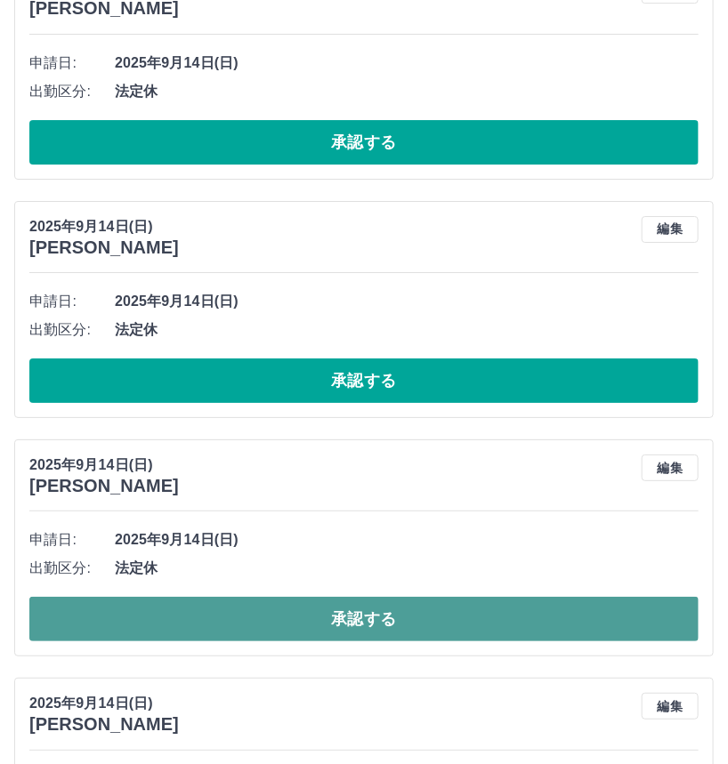
click at [560, 615] on button "承認する" at bounding box center [363, 619] width 669 height 44
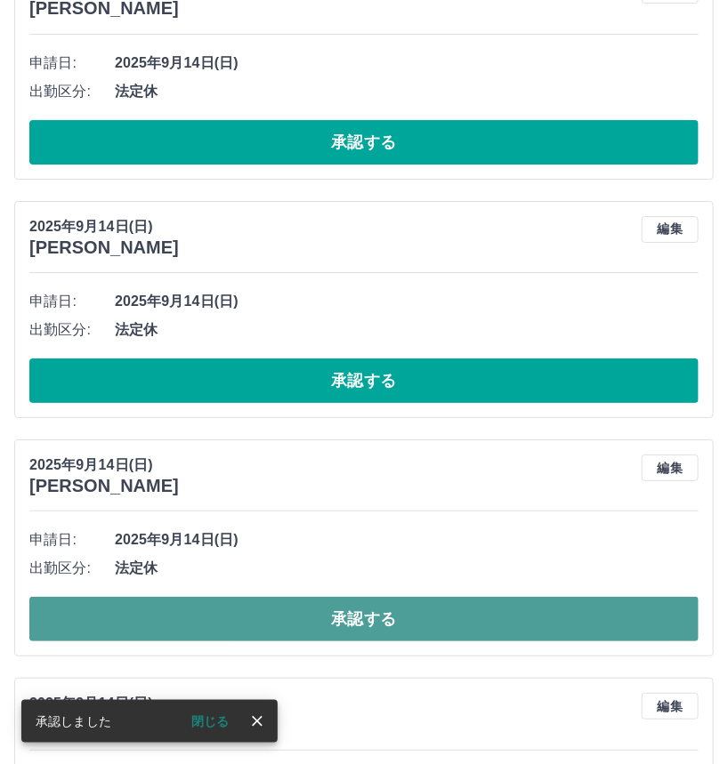
click at [491, 616] on button "承認する" at bounding box center [363, 619] width 669 height 44
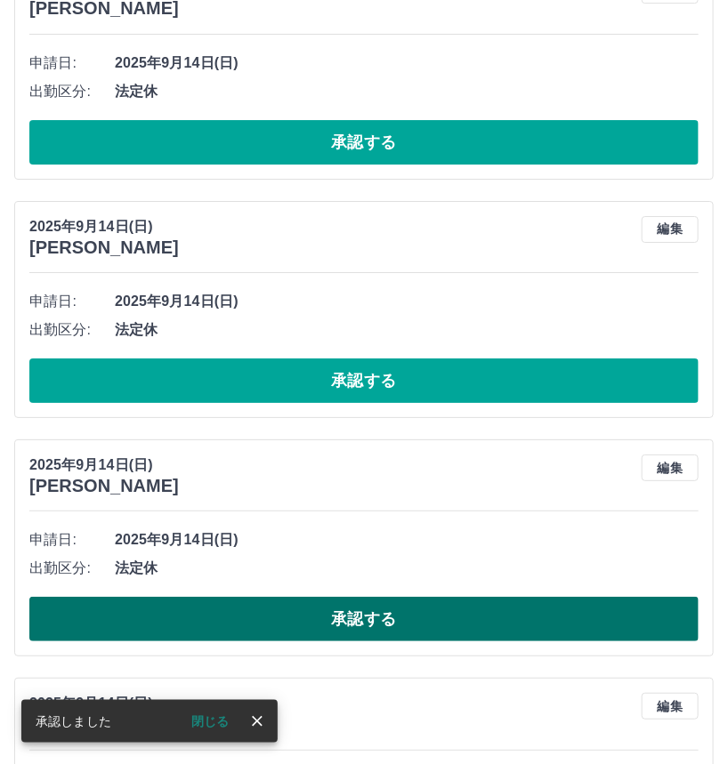
click at [516, 609] on button "承認する" at bounding box center [363, 619] width 669 height 44
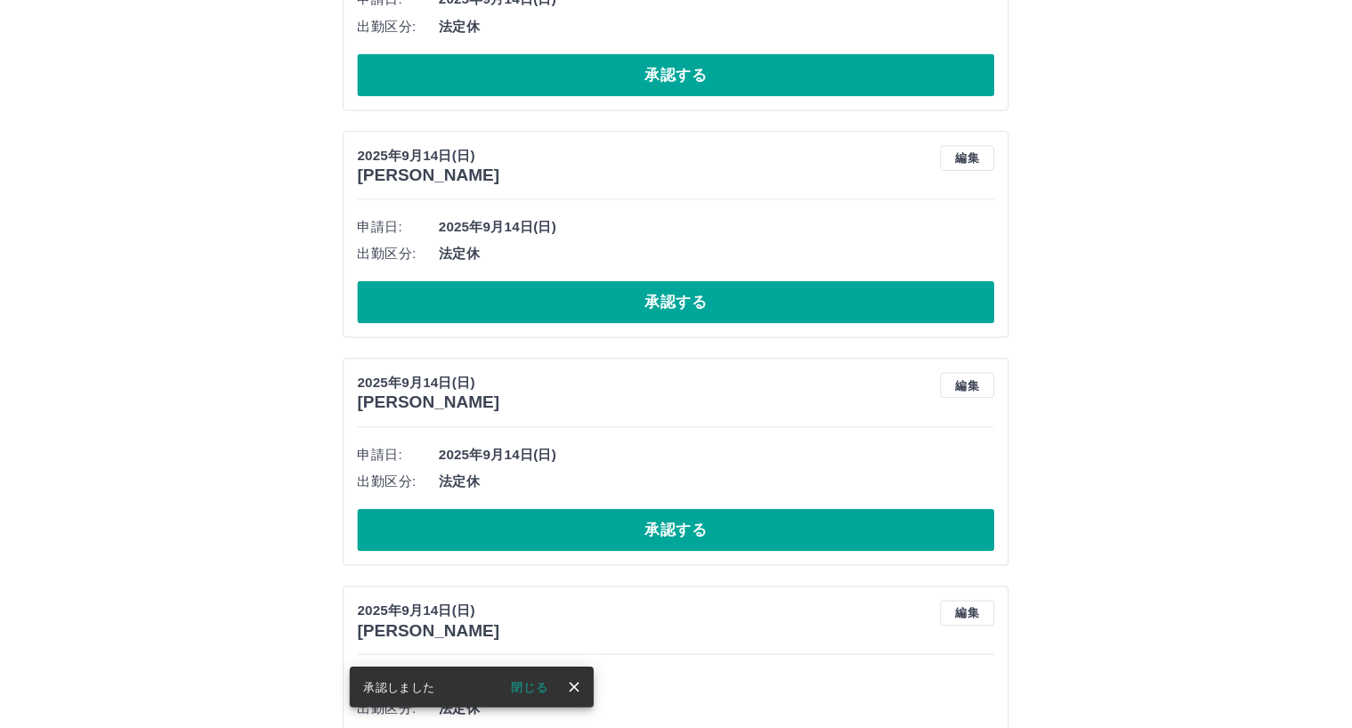
scroll to position [6422, 0]
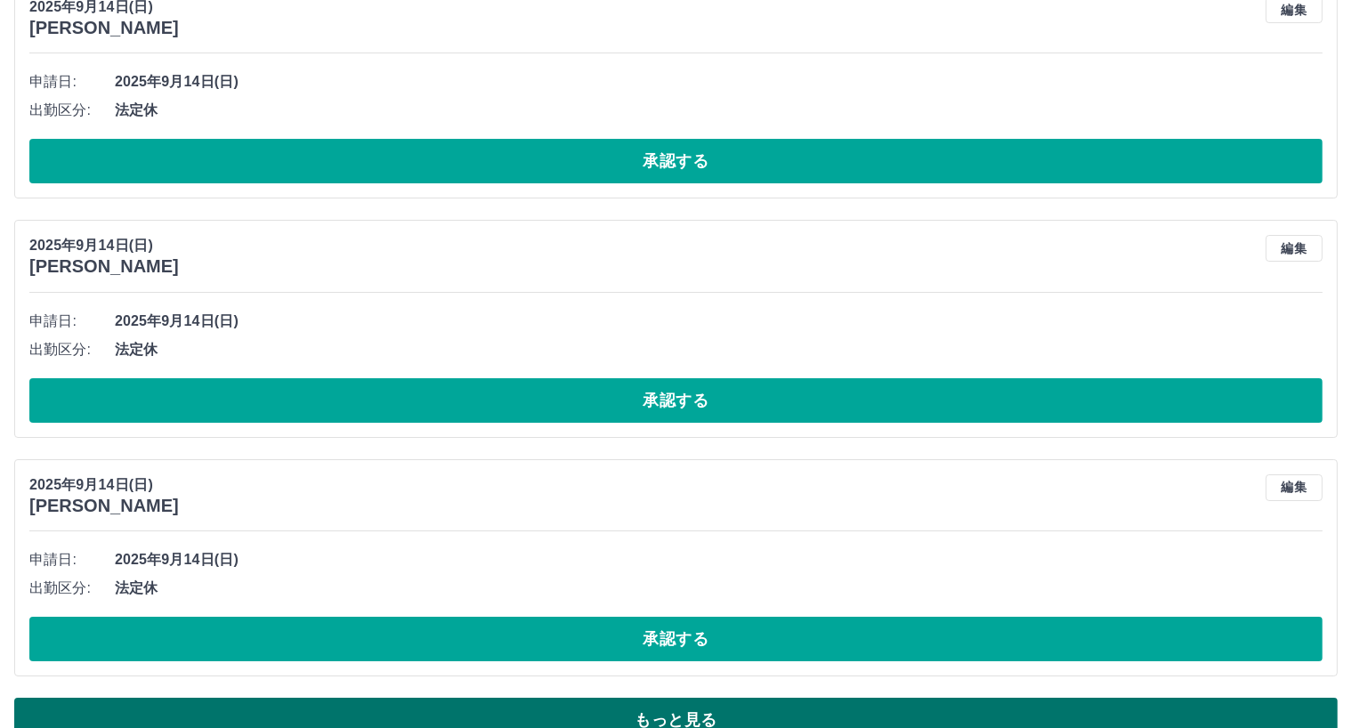
click at [937, 712] on button "もっと見る" at bounding box center [675, 720] width 1323 height 44
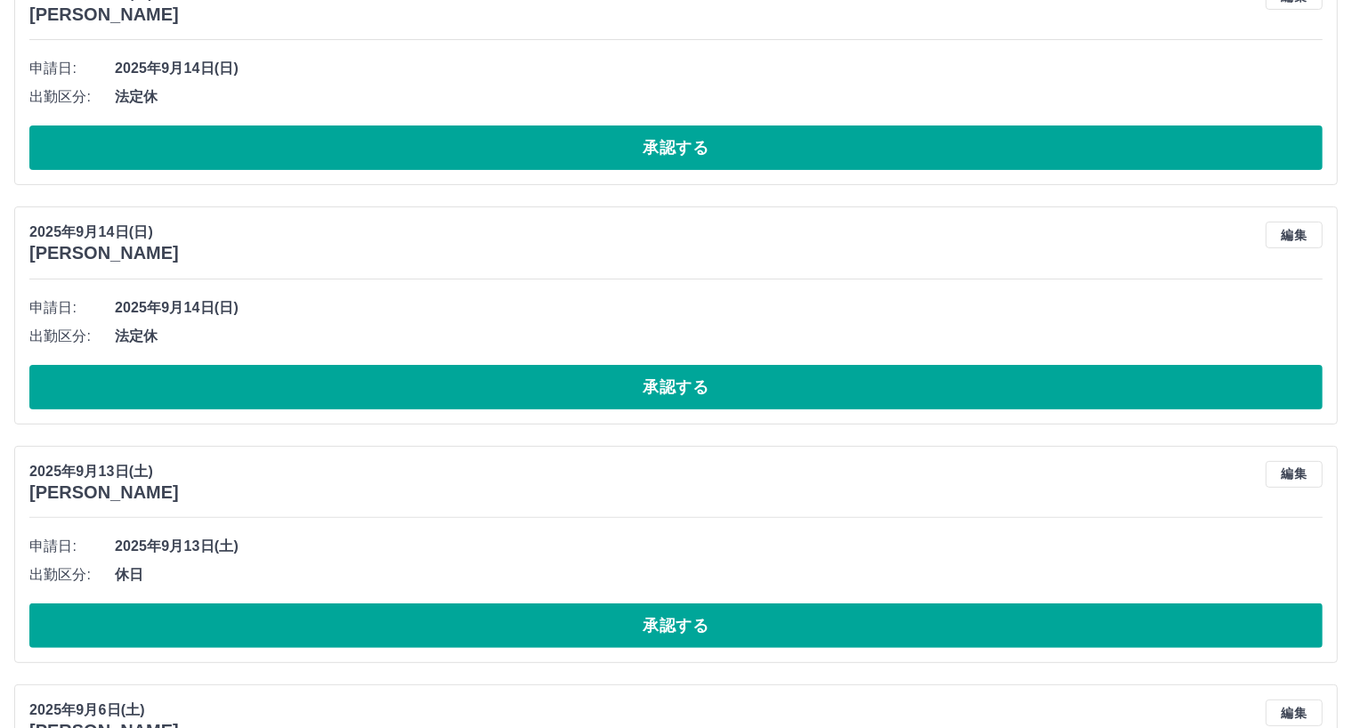
scroll to position [7160, 0]
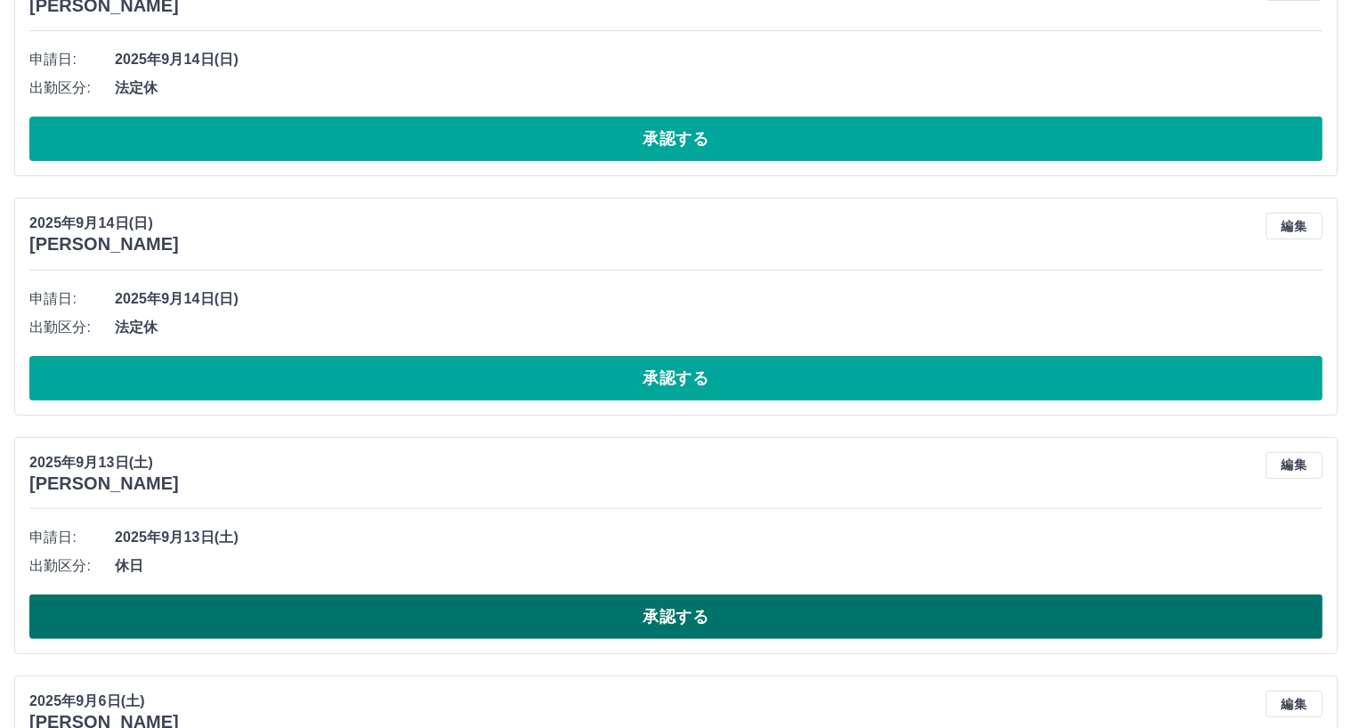
click at [598, 612] on button "承認する" at bounding box center [675, 616] width 1293 height 44
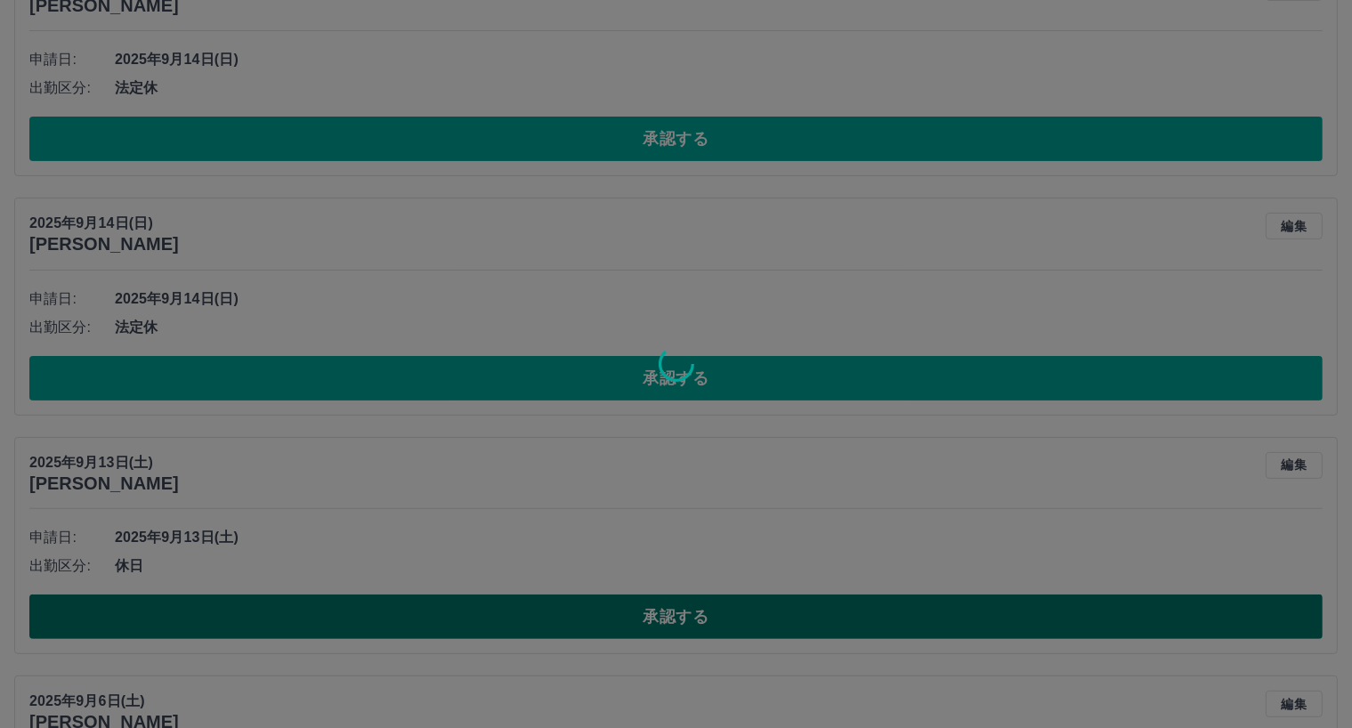
scroll to position [6459, 0]
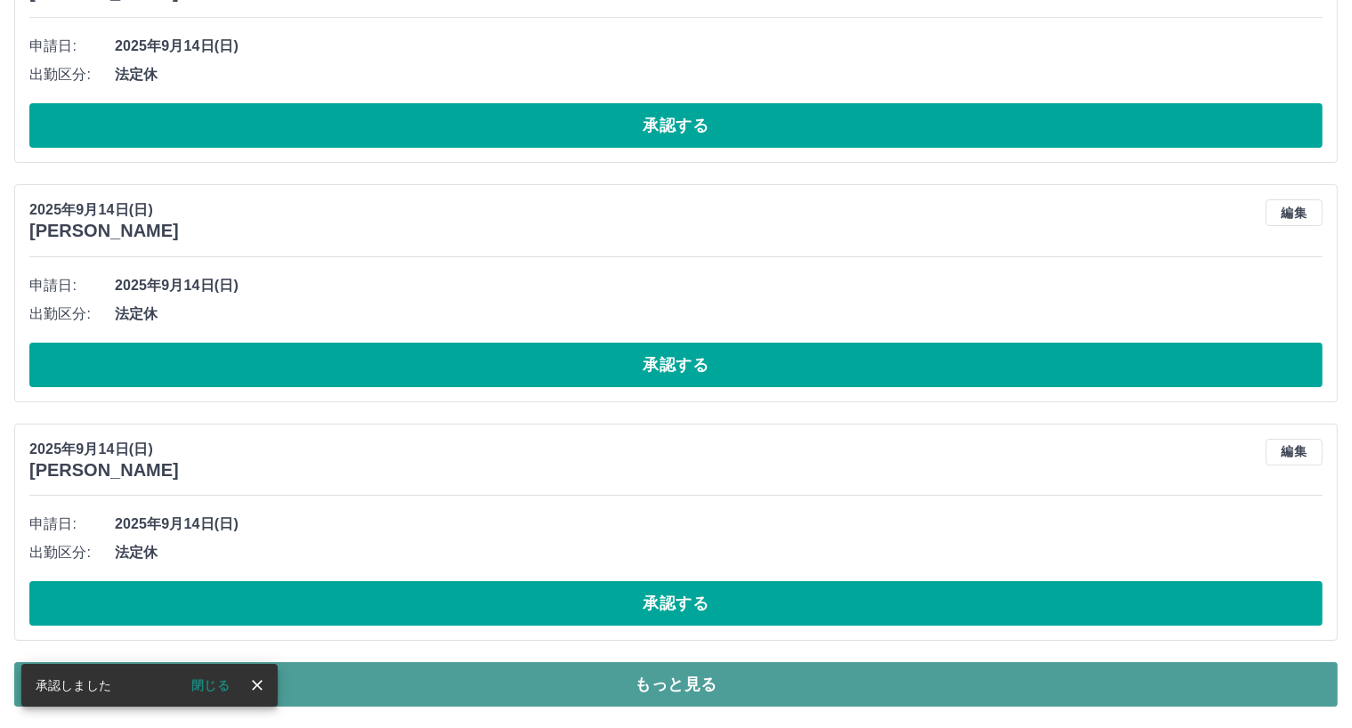
click at [652, 688] on button "もっと見る" at bounding box center [675, 684] width 1323 height 44
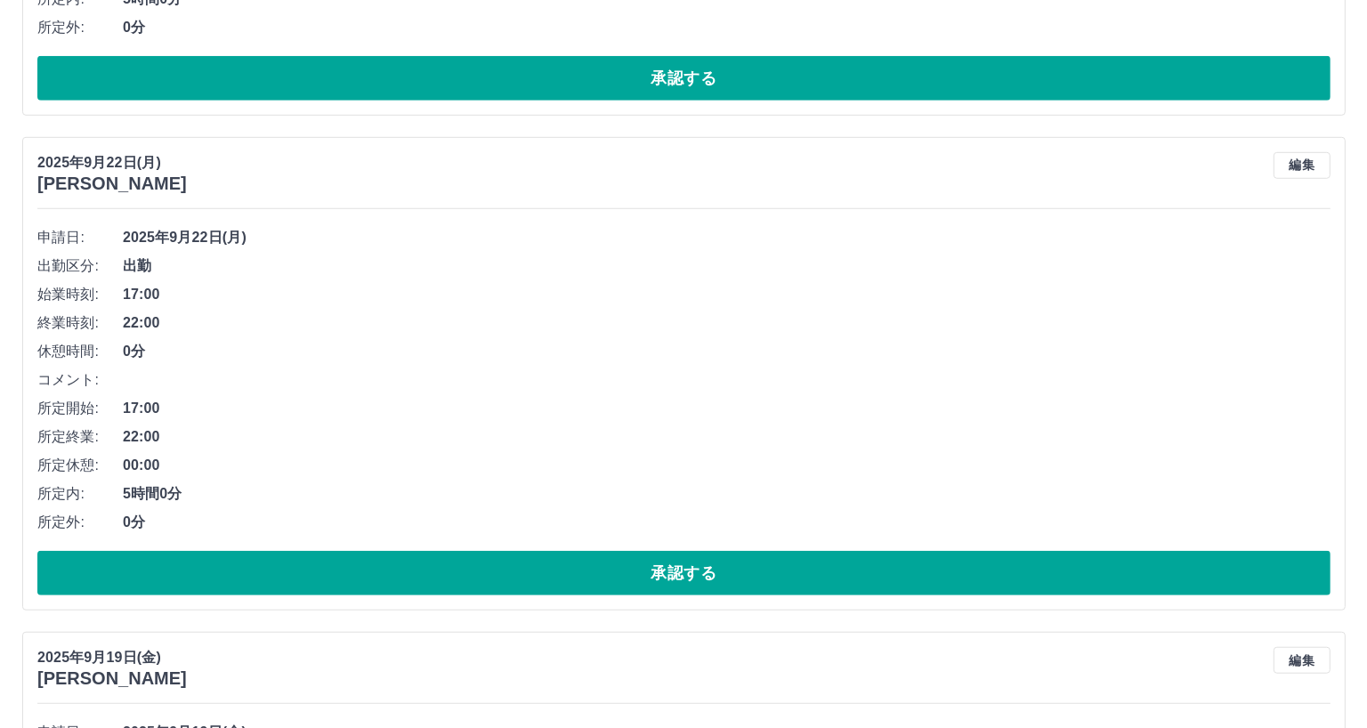
scroll to position [0, 0]
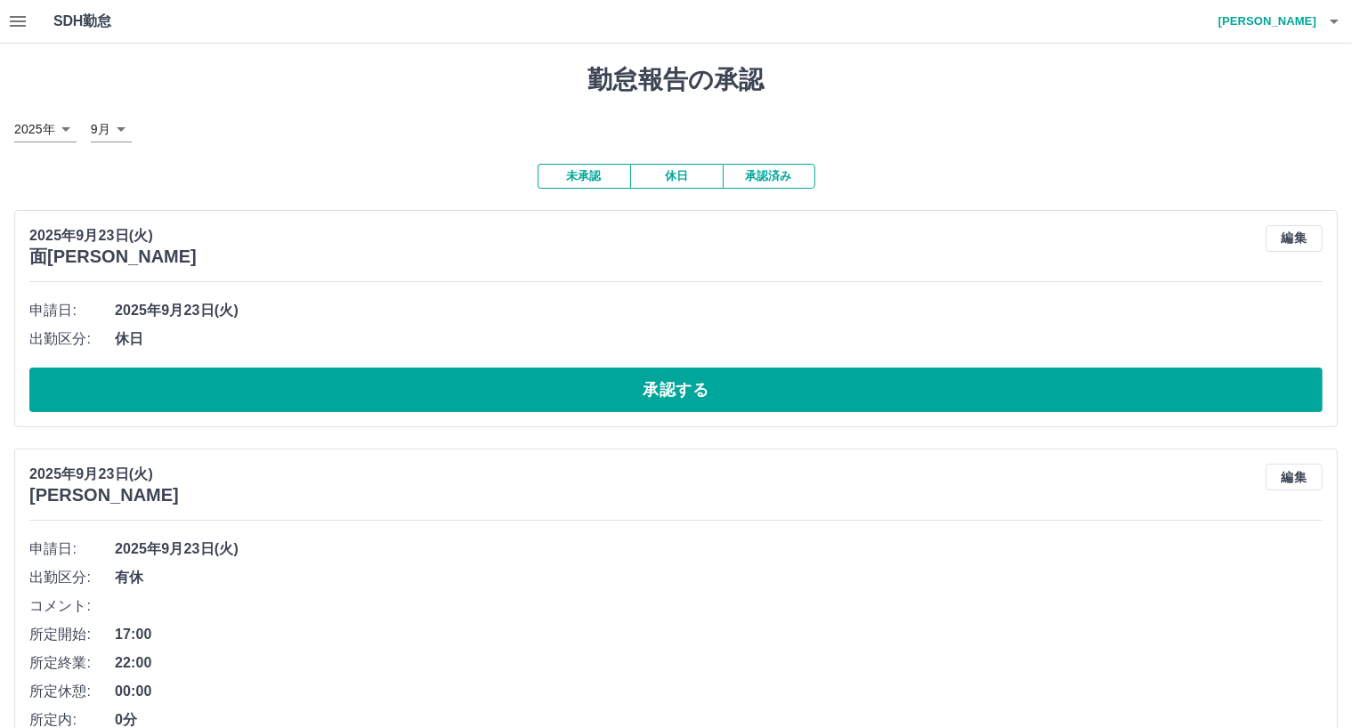
click at [1331, 22] on icon "button" at bounding box center [1333, 21] width 21 height 21
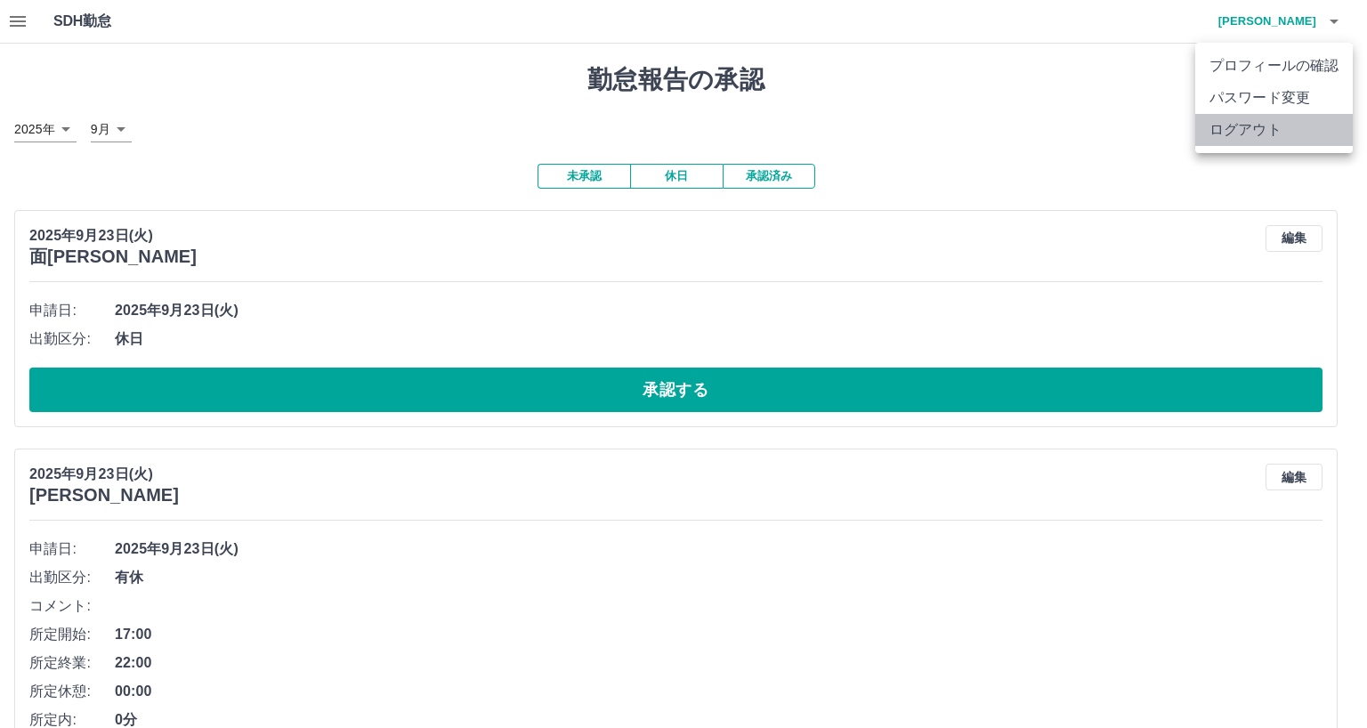
click at [1256, 125] on li "ログアウト" at bounding box center [1274, 130] width 158 height 32
